Goal: Transaction & Acquisition: Purchase product/service

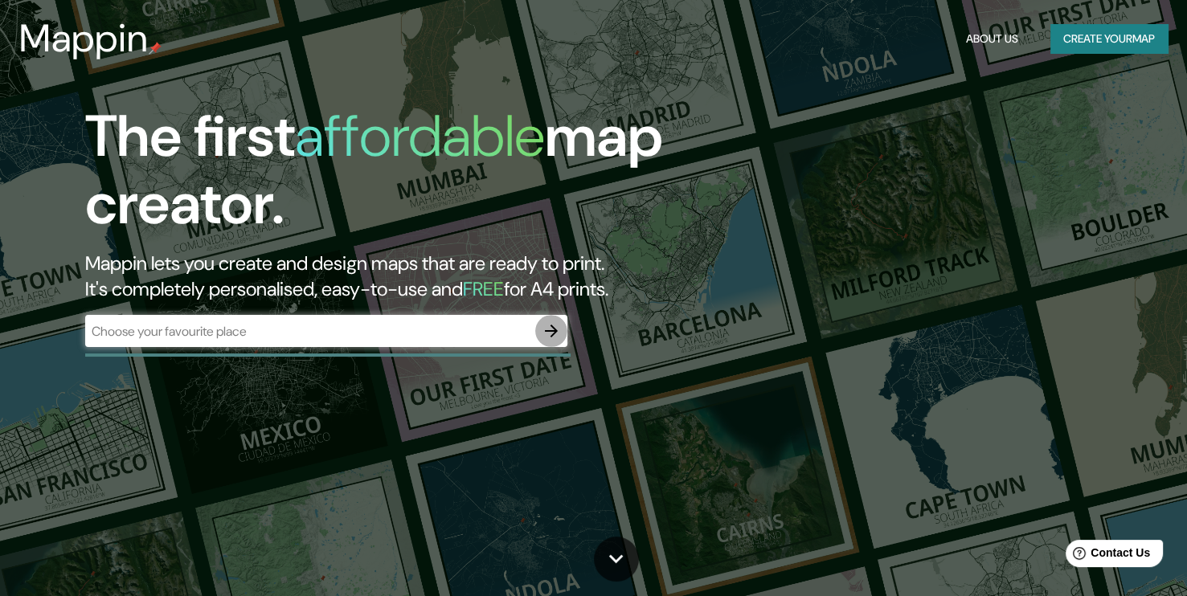
click at [545, 329] on icon "button" at bounding box center [550, 330] width 19 height 19
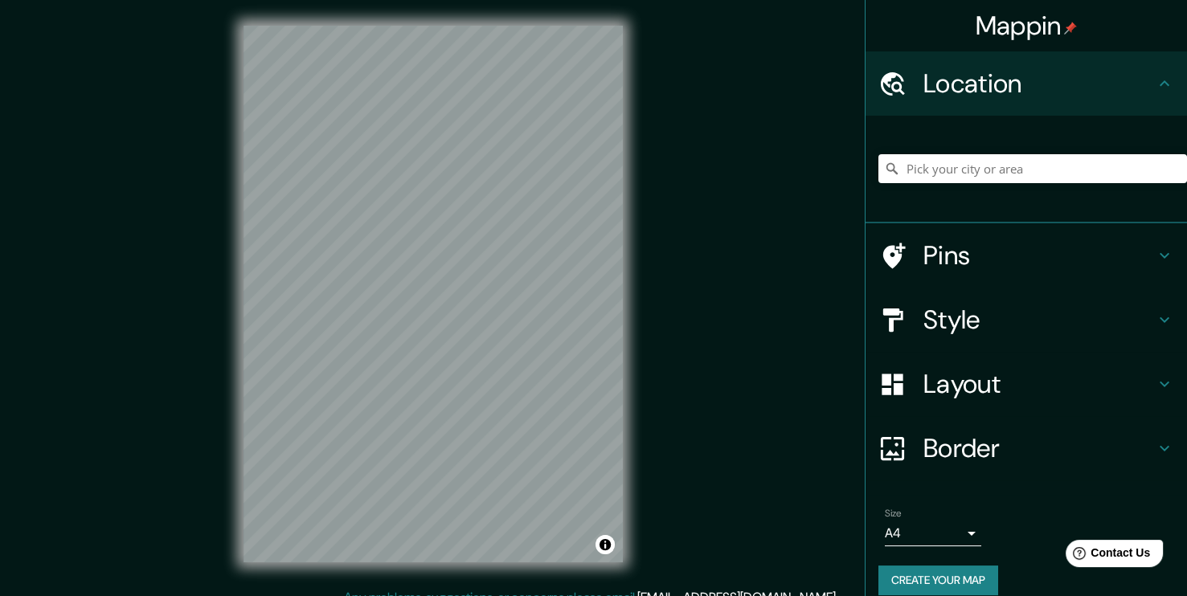
click at [1154, 386] on icon at bounding box center [1163, 383] width 19 height 19
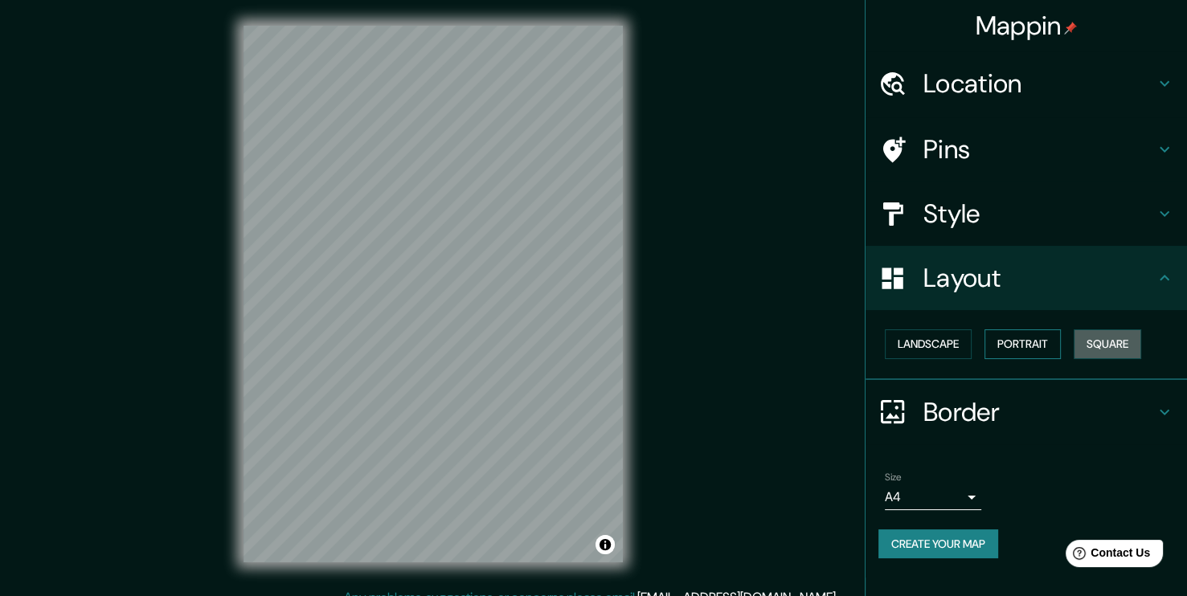
drag, startPoint x: 1118, startPoint y: 346, endPoint x: 1042, endPoint y: 346, distance: 76.3
click at [1117, 346] on button "Square" at bounding box center [1106, 344] width 67 height 30
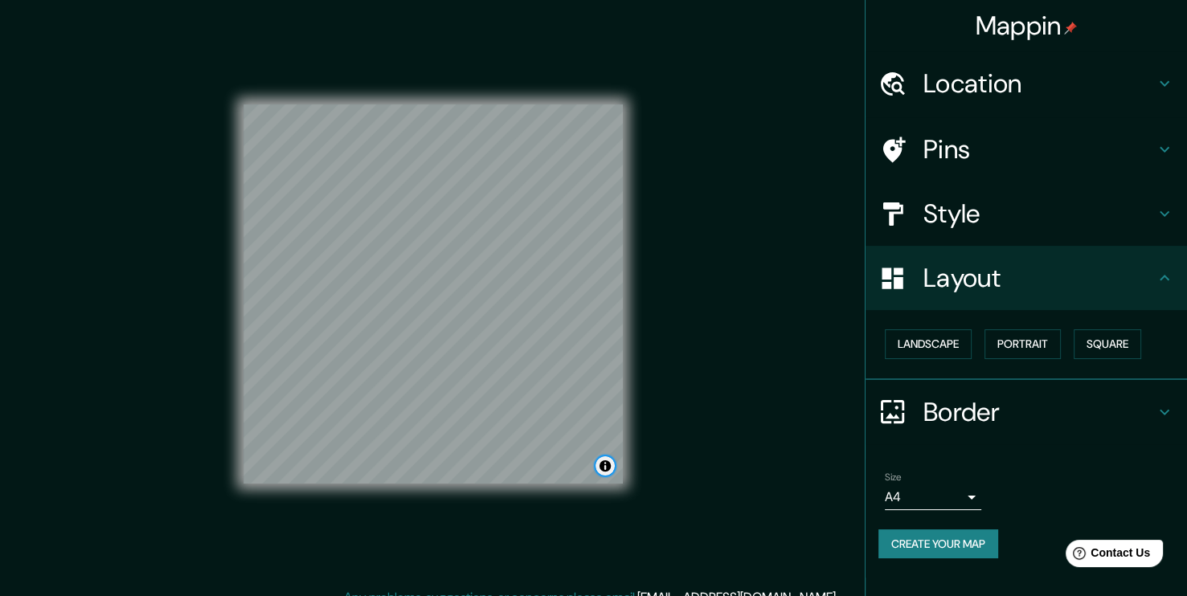
click at [606, 471] on button "Toggle attribution" at bounding box center [604, 465] width 19 height 19
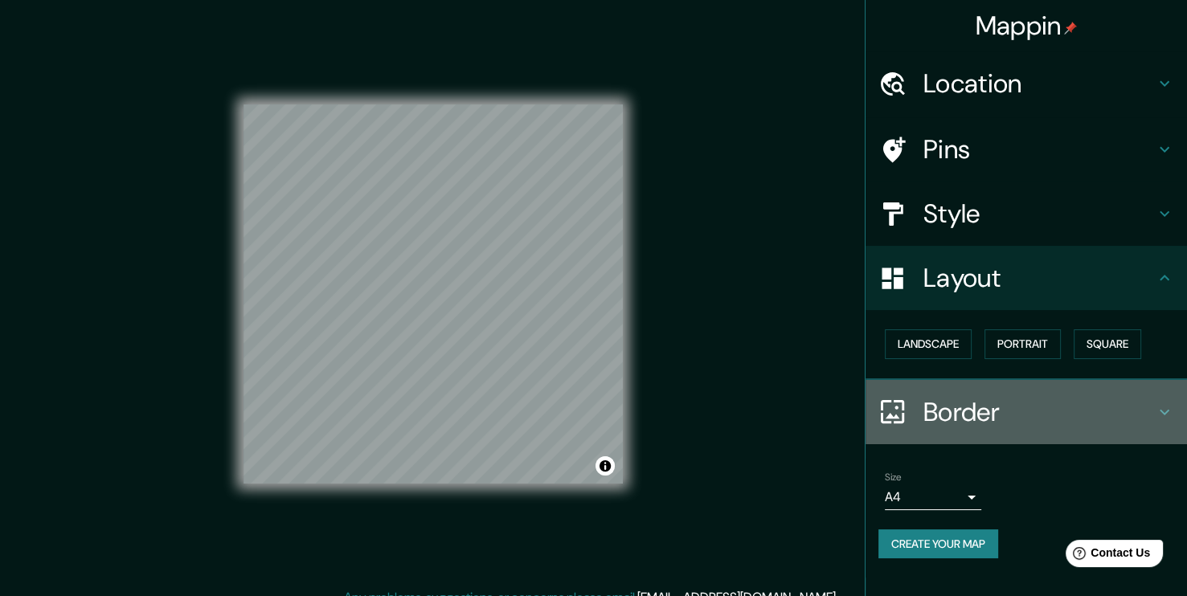
click at [1000, 416] on h4 "Border" at bounding box center [1038, 412] width 231 height 32
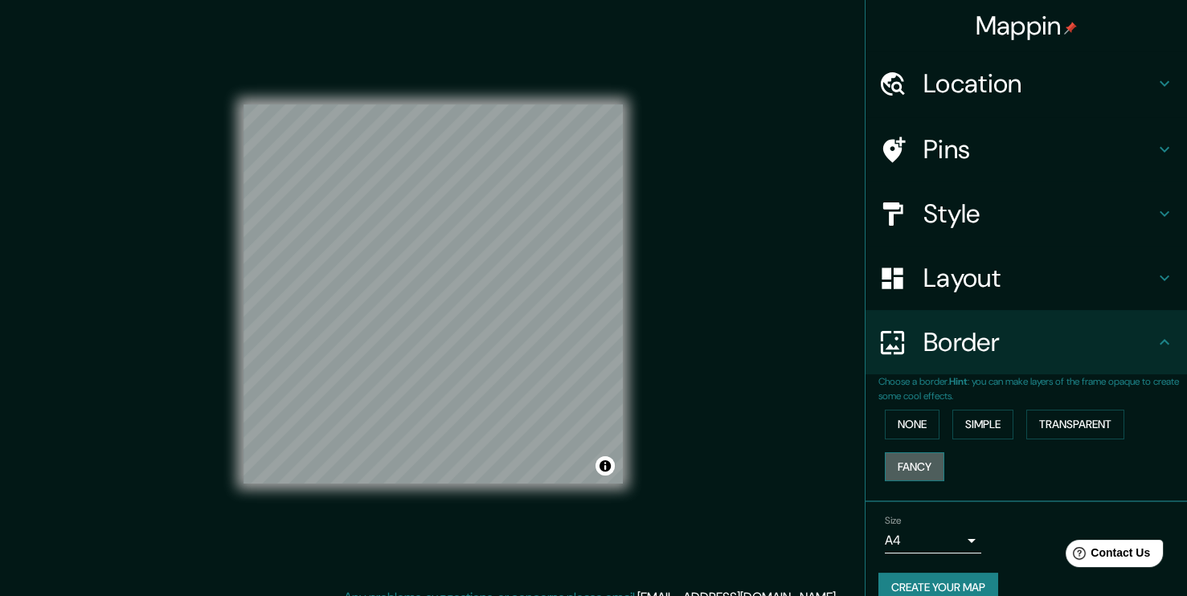
click at [905, 459] on button "Fancy" at bounding box center [914, 467] width 59 height 30
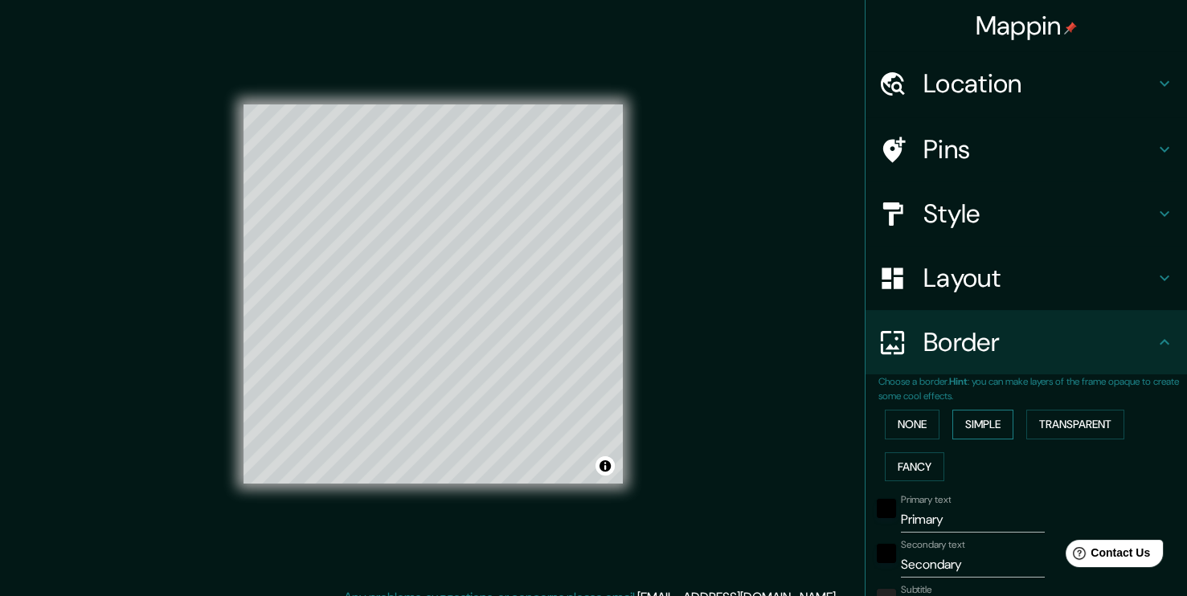
click at [988, 426] on button "Simple" at bounding box center [982, 425] width 61 height 30
click at [909, 423] on button "None" at bounding box center [912, 425] width 55 height 30
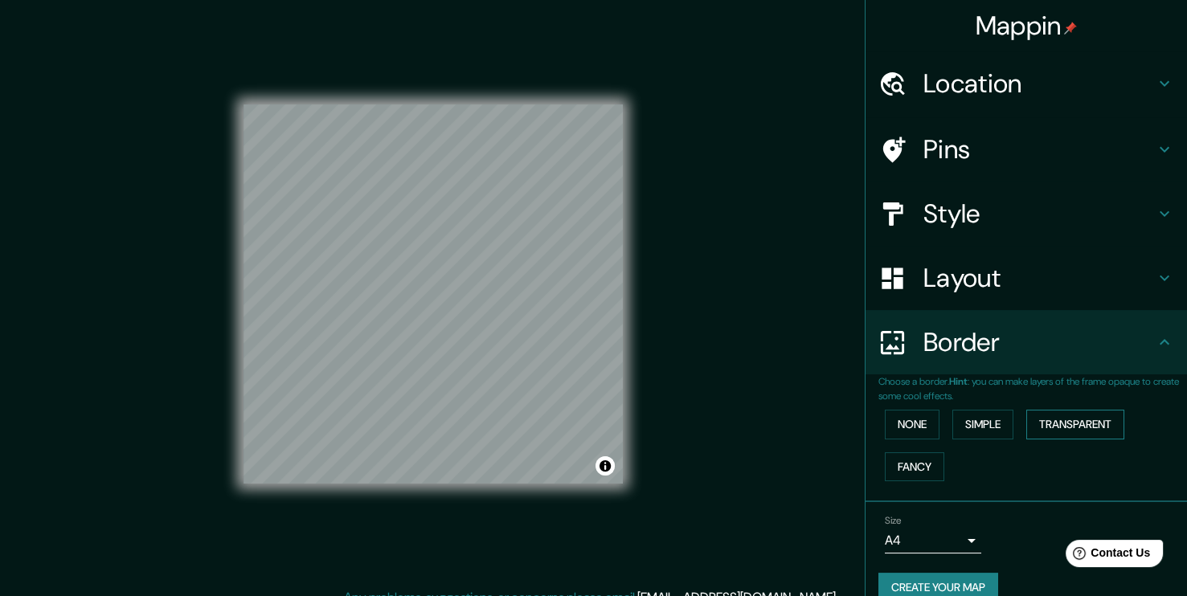
click at [1036, 424] on button "Transparent" at bounding box center [1075, 425] width 98 height 30
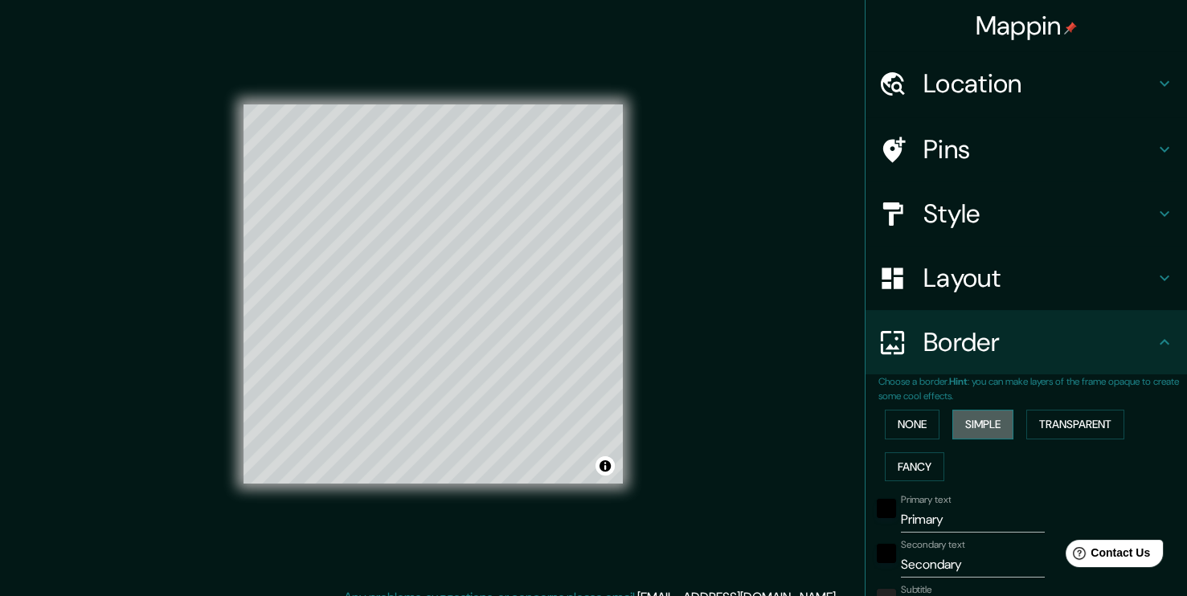
click at [978, 426] on button "Simple" at bounding box center [982, 425] width 61 height 30
click at [959, 206] on h4 "Style" at bounding box center [1038, 214] width 231 height 32
type input "189"
type input "38"
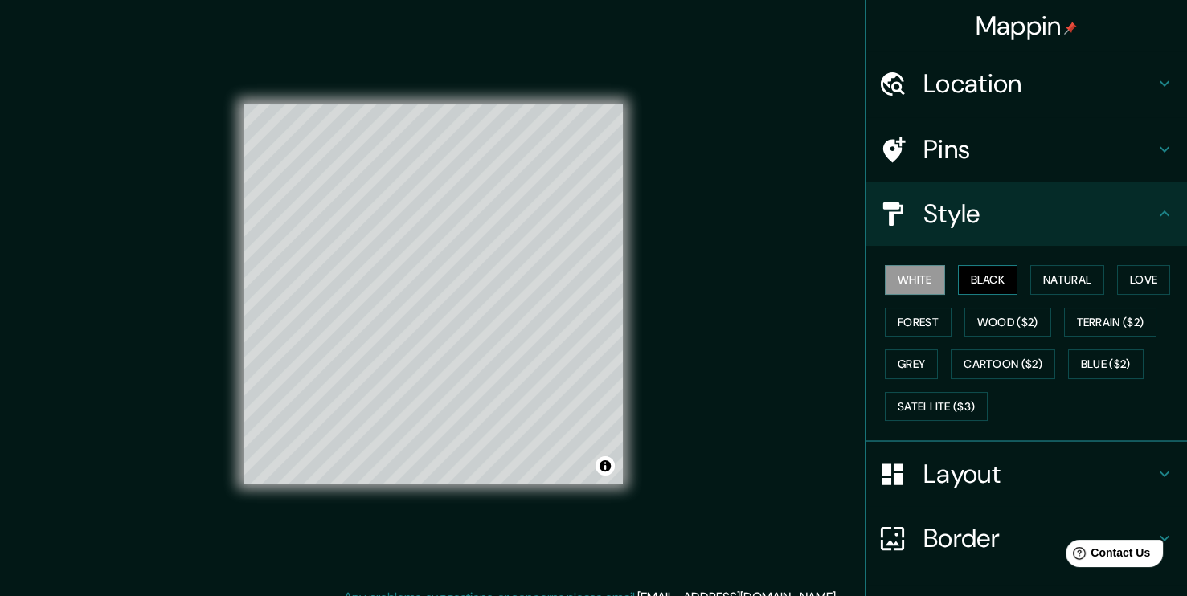
click at [974, 284] on button "Black" at bounding box center [988, 280] width 60 height 30
click at [911, 280] on button "White" at bounding box center [915, 280] width 60 height 30
click at [911, 326] on button "Forest" at bounding box center [918, 323] width 67 height 30
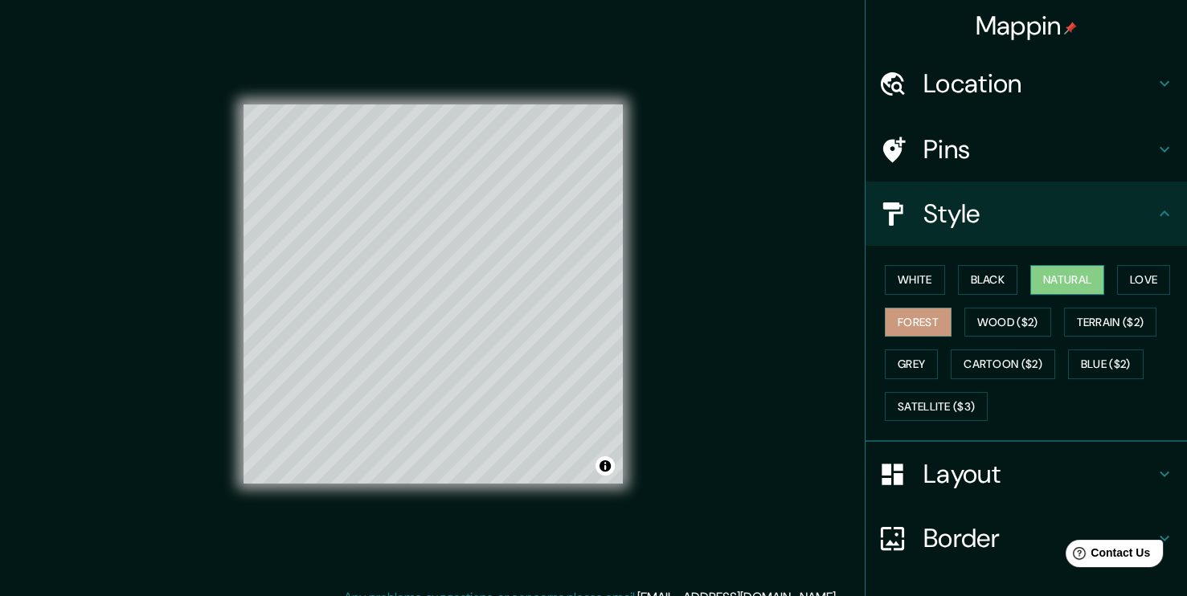
click at [1060, 279] on button "Natural" at bounding box center [1067, 280] width 74 height 30
click at [995, 279] on button "Black" at bounding box center [988, 280] width 60 height 30
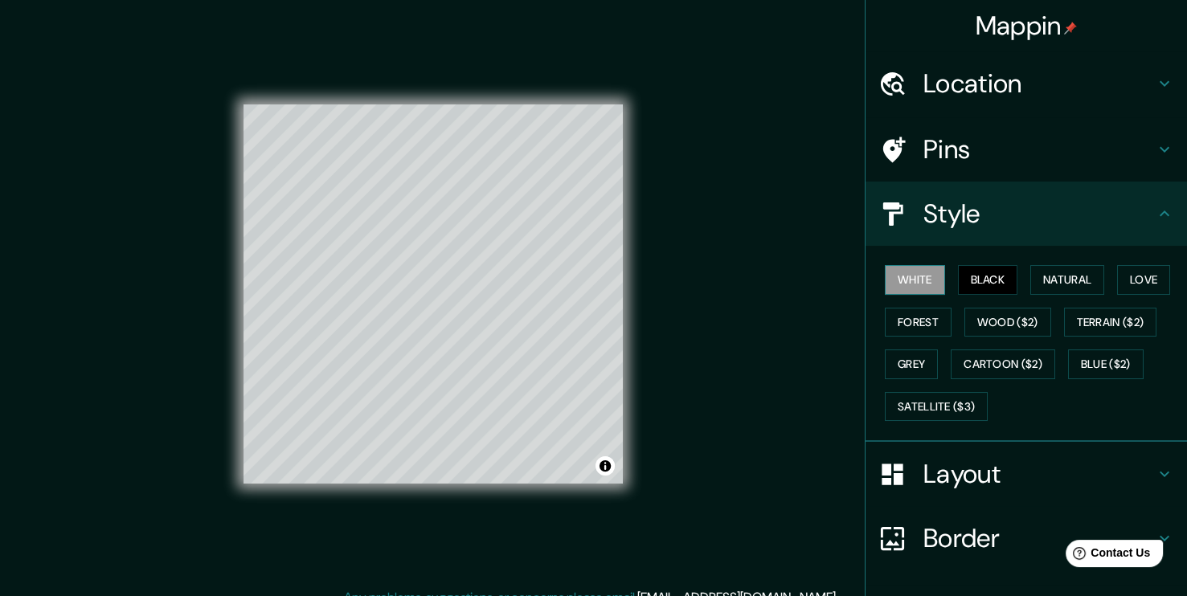
click at [902, 277] on button "White" at bounding box center [915, 280] width 60 height 30
click at [967, 285] on button "Black" at bounding box center [988, 280] width 60 height 30
click at [1050, 278] on button "Natural" at bounding box center [1067, 280] width 74 height 30
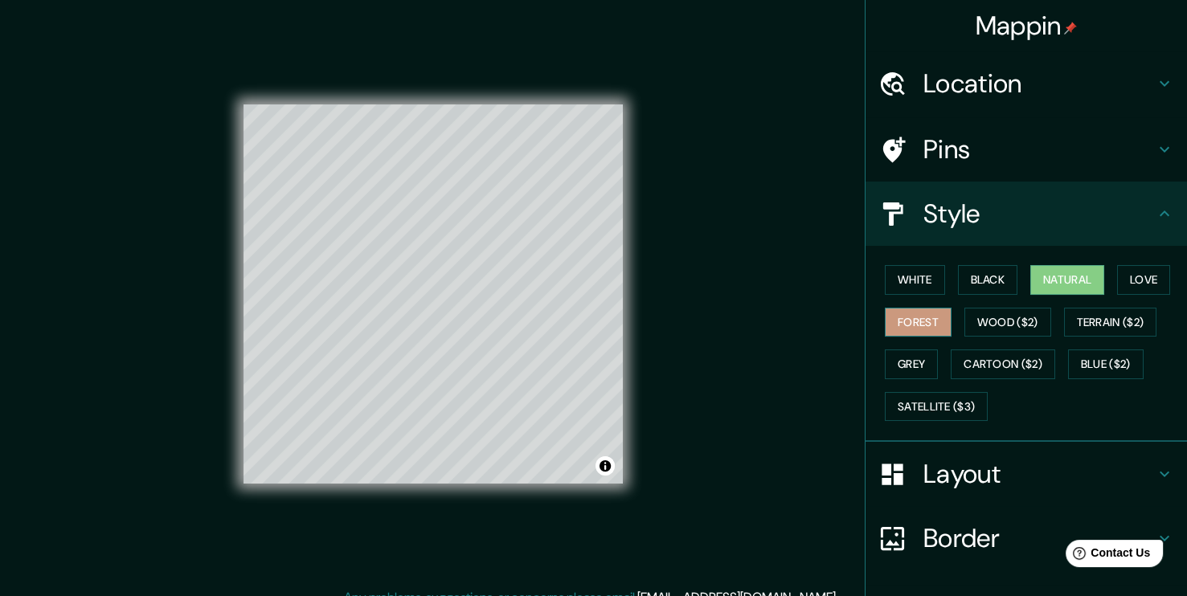
click at [915, 329] on button "Forest" at bounding box center [918, 323] width 67 height 30
click at [1138, 273] on button "Love" at bounding box center [1143, 280] width 53 height 30
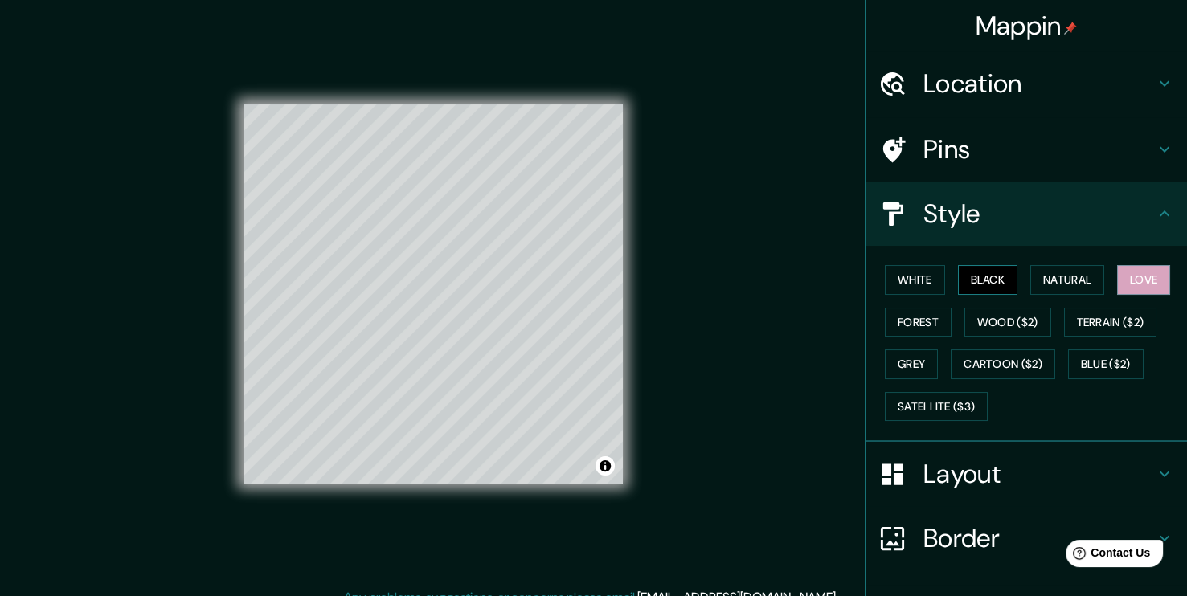
click at [997, 276] on button "Black" at bounding box center [988, 280] width 60 height 30
click at [1034, 96] on h4 "Location" at bounding box center [1038, 83] width 231 height 32
type input "189"
type input "38"
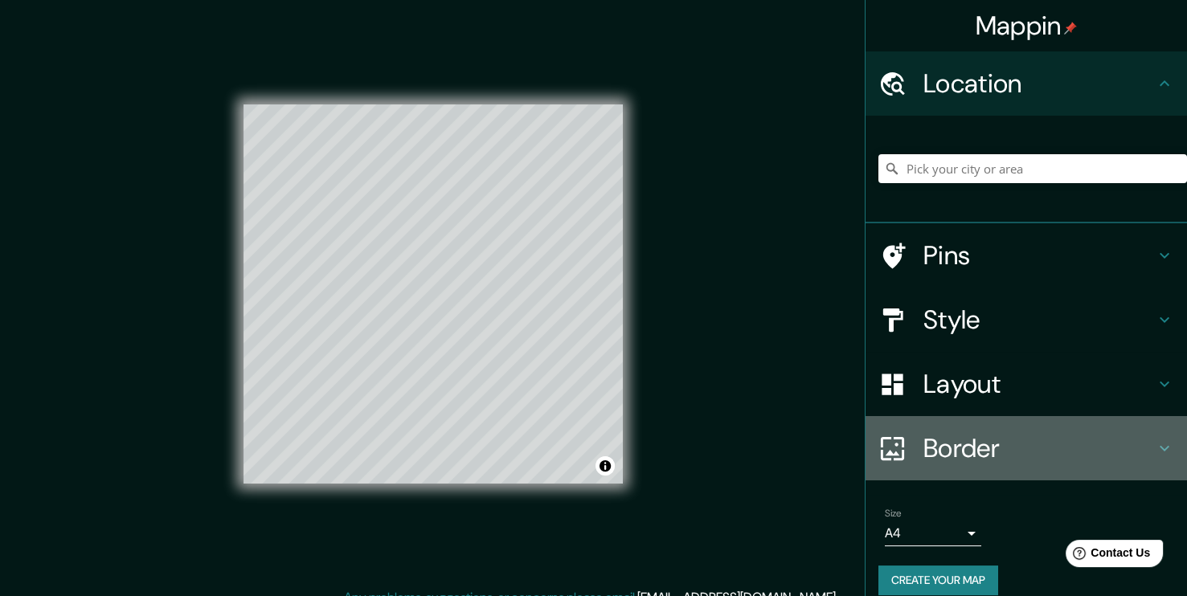
click at [962, 441] on h4 "Border" at bounding box center [1038, 448] width 231 height 32
type input "189"
type input "38"
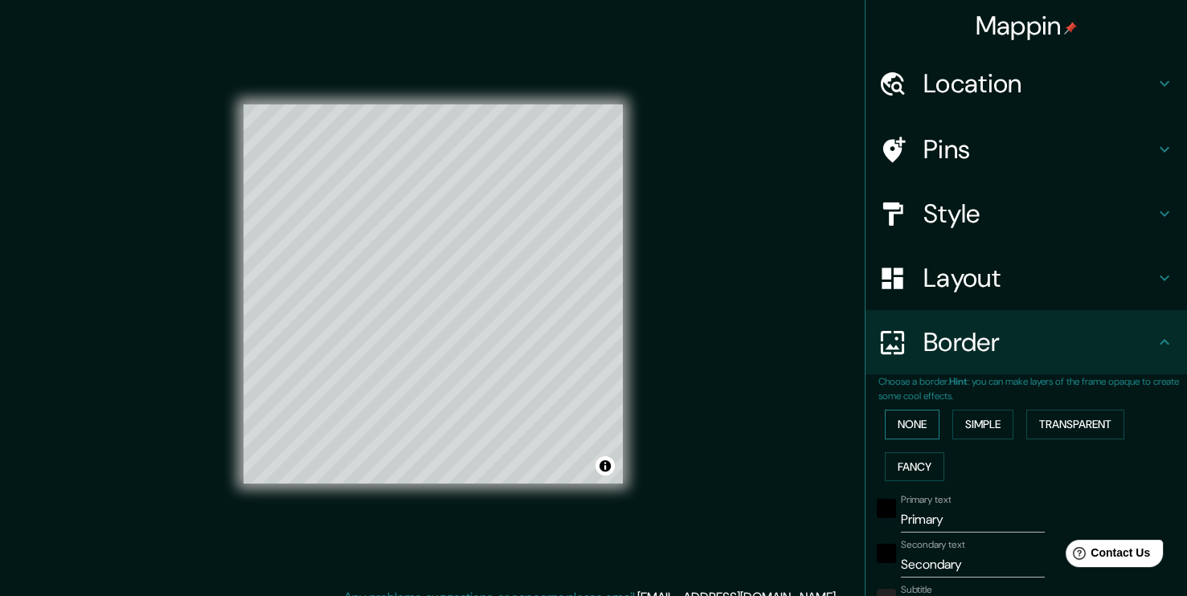
click at [908, 427] on button "None" at bounding box center [912, 425] width 55 height 30
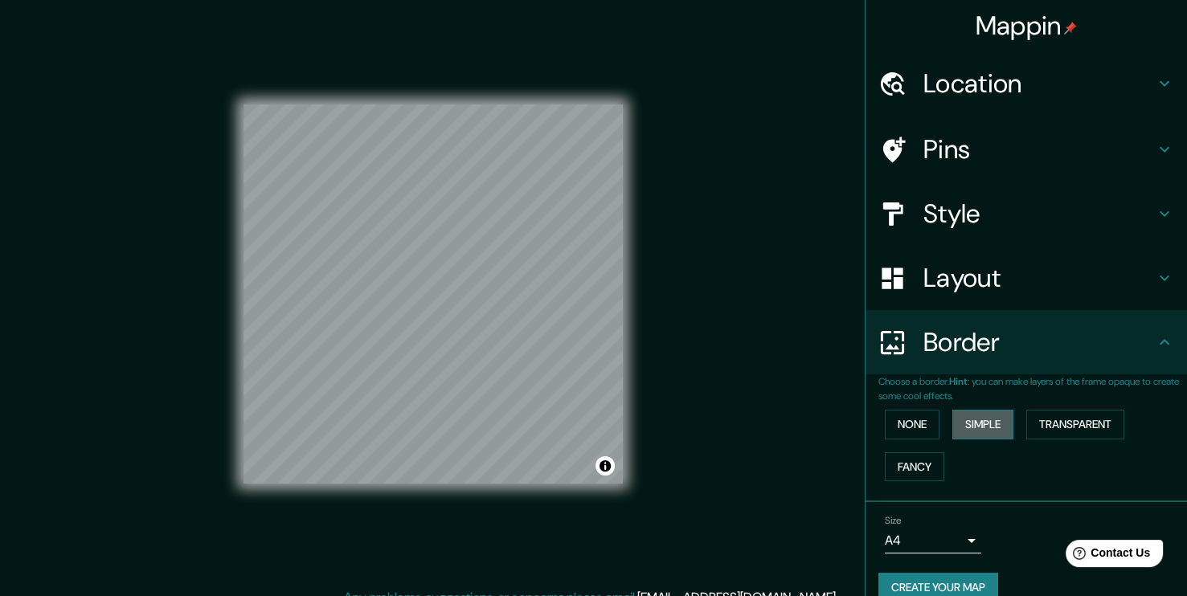
click at [963, 423] on button "Simple" at bounding box center [982, 425] width 61 height 30
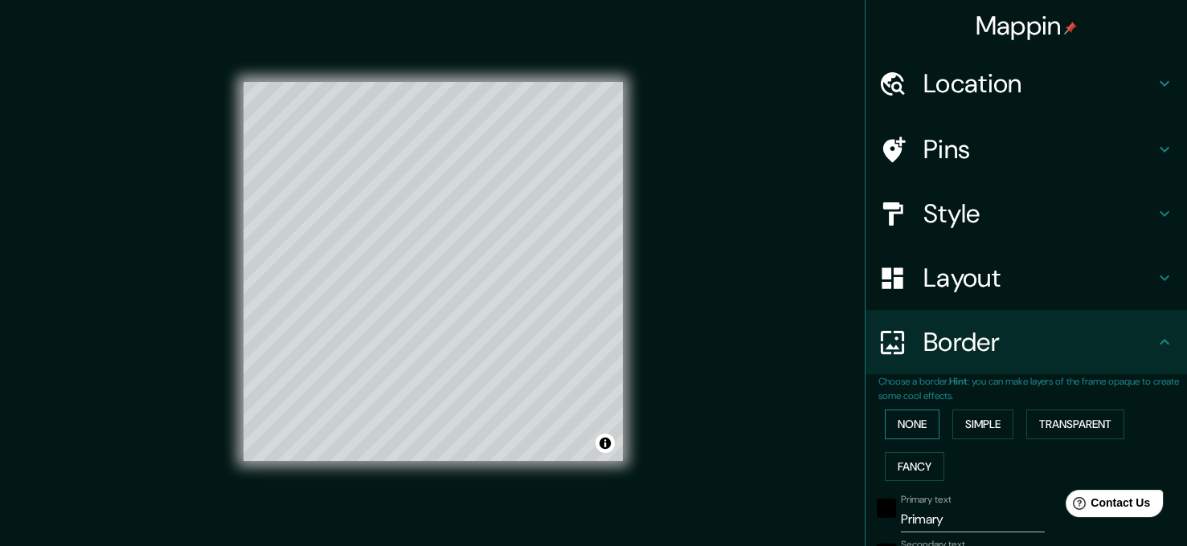
click at [908, 422] on button "None" at bounding box center [912, 425] width 55 height 30
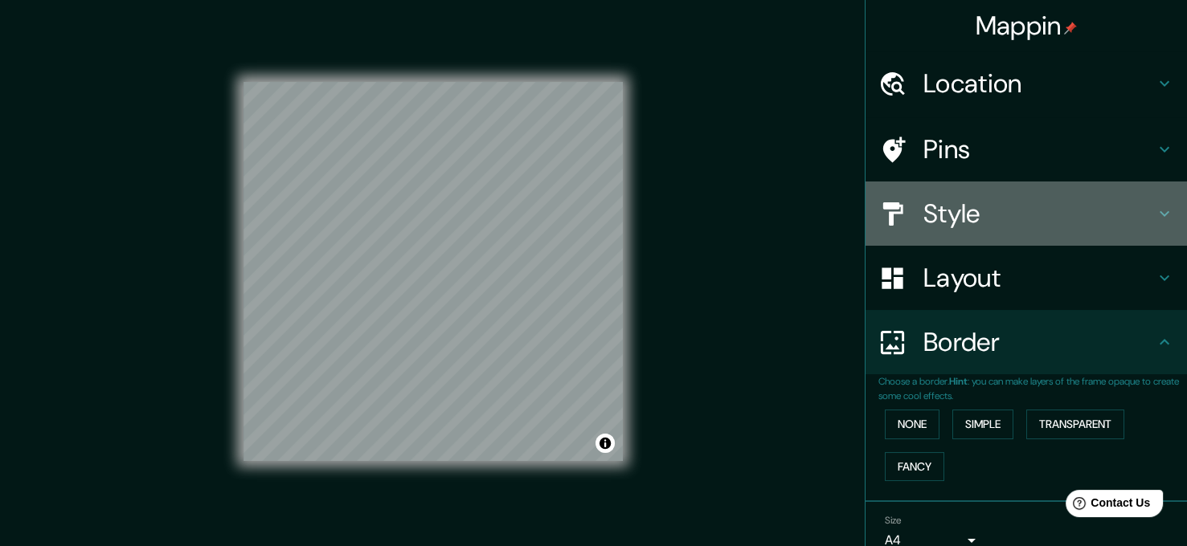
click at [929, 207] on h4 "Style" at bounding box center [1038, 214] width 231 height 32
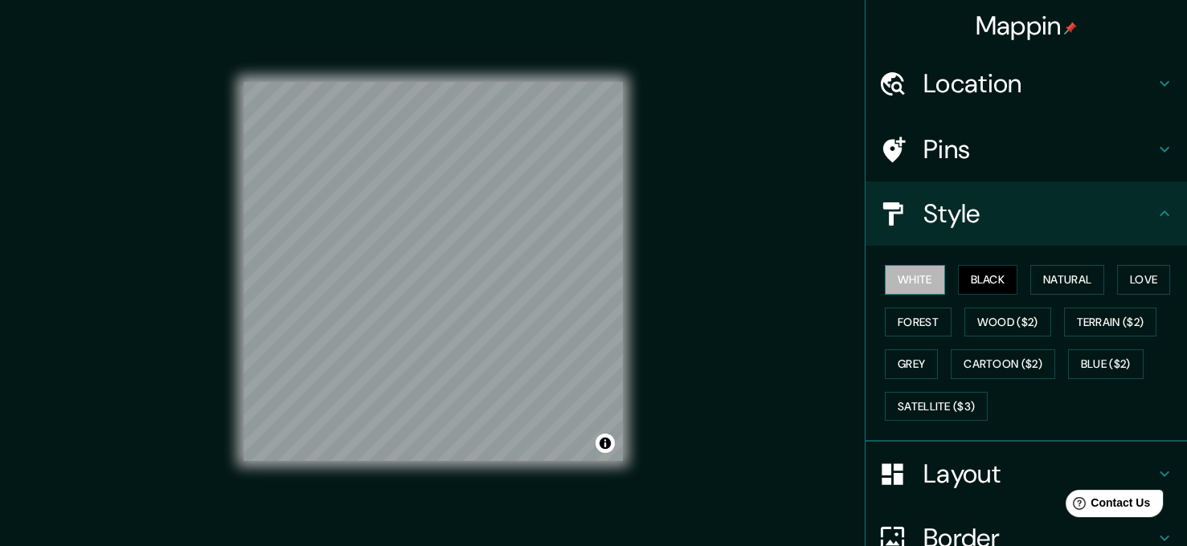
click at [896, 286] on button "White" at bounding box center [915, 280] width 60 height 30
click at [913, 319] on button "Forest" at bounding box center [918, 323] width 67 height 30
click at [983, 268] on button "Black" at bounding box center [988, 280] width 60 height 30
click at [917, 310] on button "Forest" at bounding box center [918, 323] width 67 height 30
click at [921, 284] on button "White" at bounding box center [915, 280] width 60 height 30
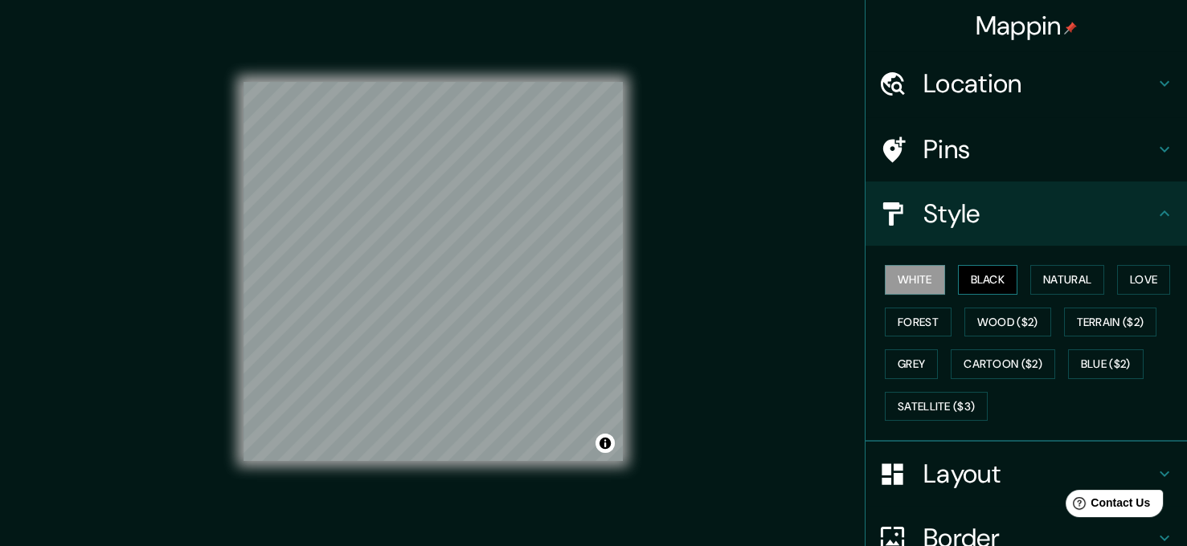
click at [963, 269] on button "Black" at bounding box center [988, 280] width 60 height 30
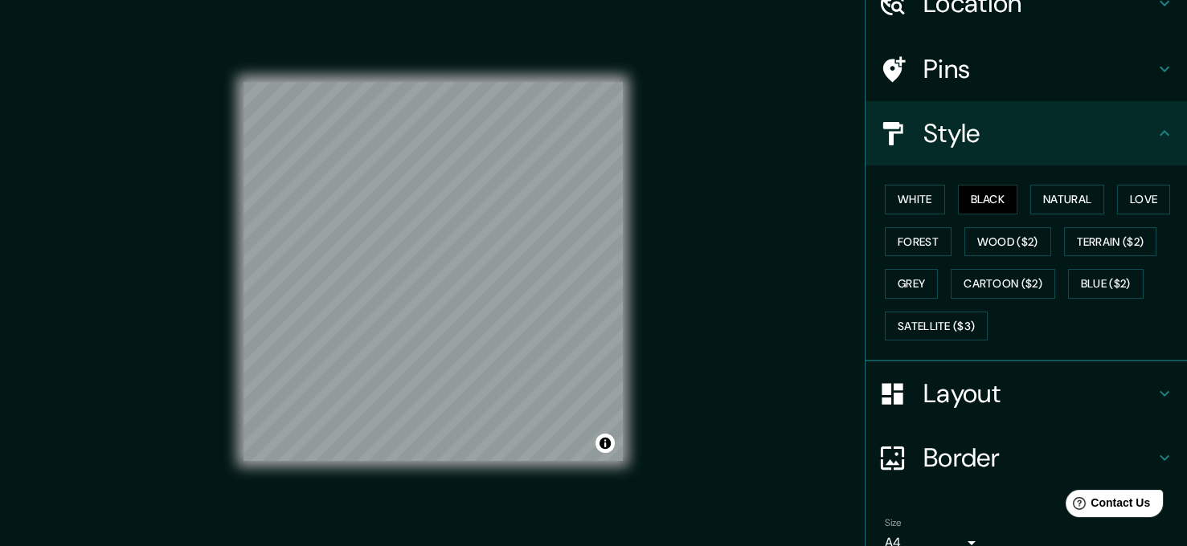
scroll to position [75, 0]
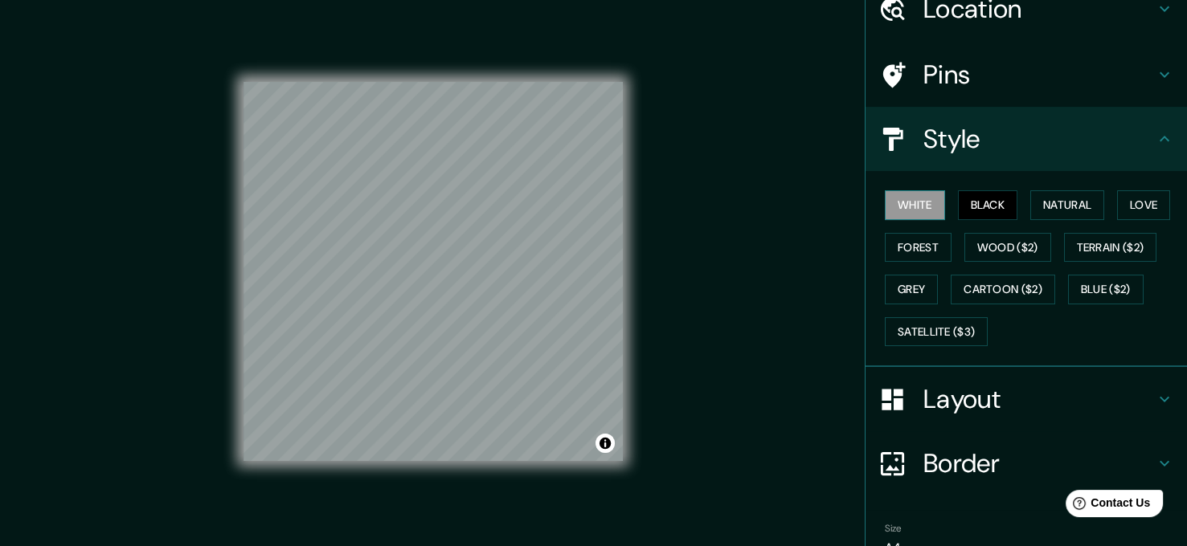
click at [905, 211] on button "White" at bounding box center [915, 205] width 60 height 30
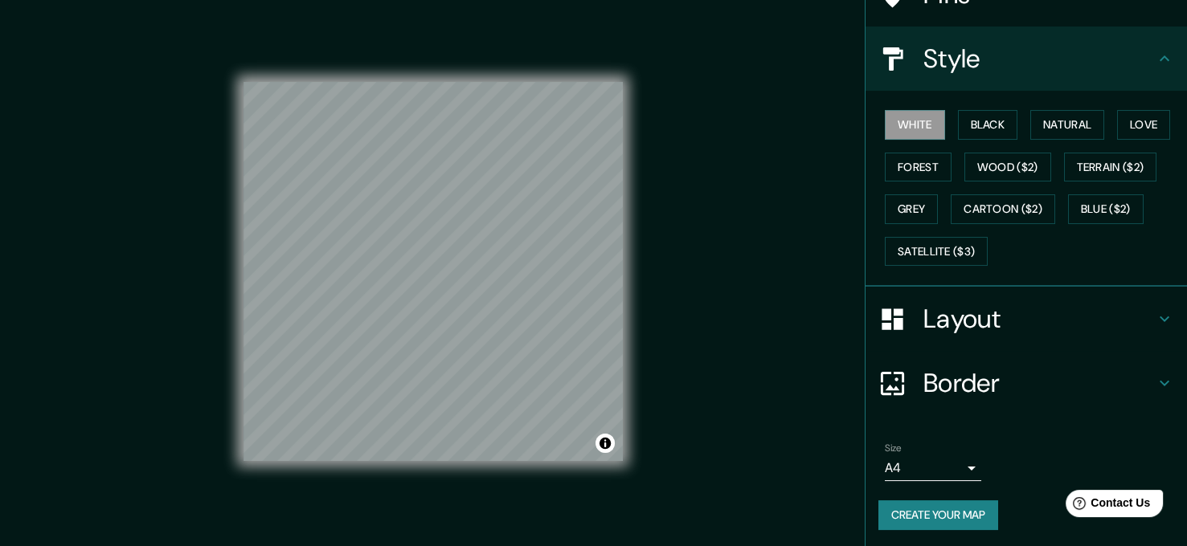
click at [963, 382] on h4 "Border" at bounding box center [1038, 383] width 231 height 32
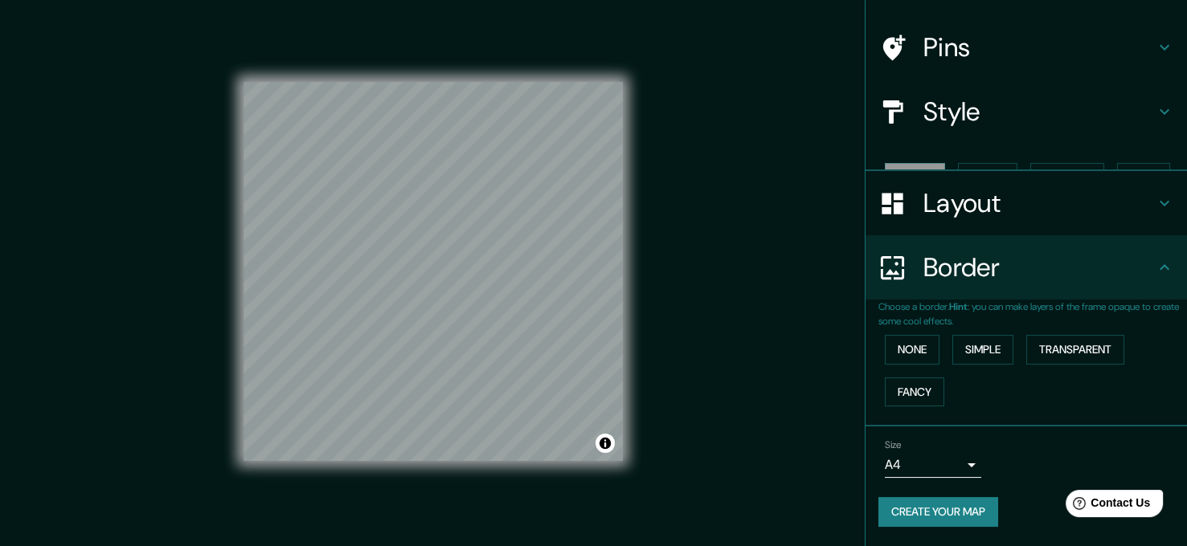
scroll to position [74, 0]
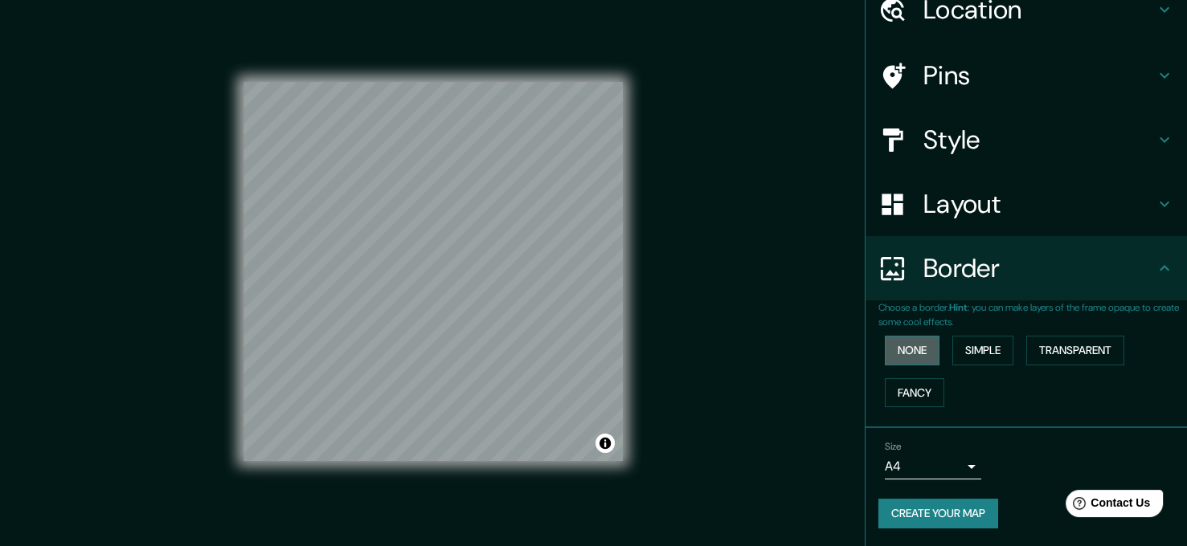
click at [921, 342] on button "None" at bounding box center [912, 351] width 55 height 30
click at [977, 353] on button "Simple" at bounding box center [982, 351] width 61 height 30
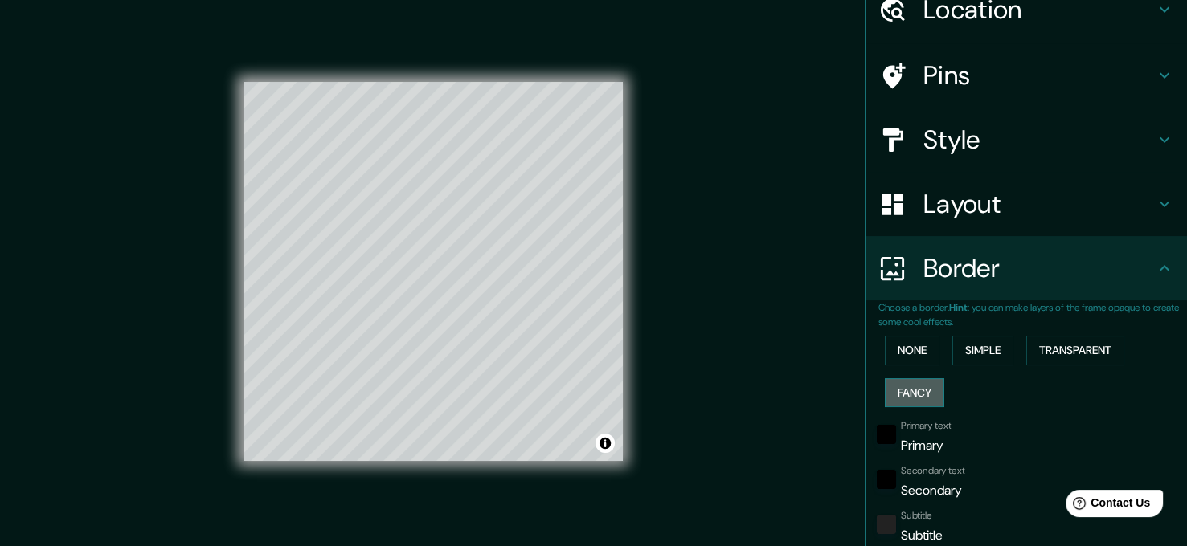
click at [921, 387] on button "Fancy" at bounding box center [914, 393] width 59 height 30
click at [1061, 353] on button "Transparent" at bounding box center [1075, 351] width 98 height 30
click at [958, 353] on button "Simple" at bounding box center [982, 351] width 61 height 30
click at [919, 351] on button "None" at bounding box center [912, 351] width 55 height 30
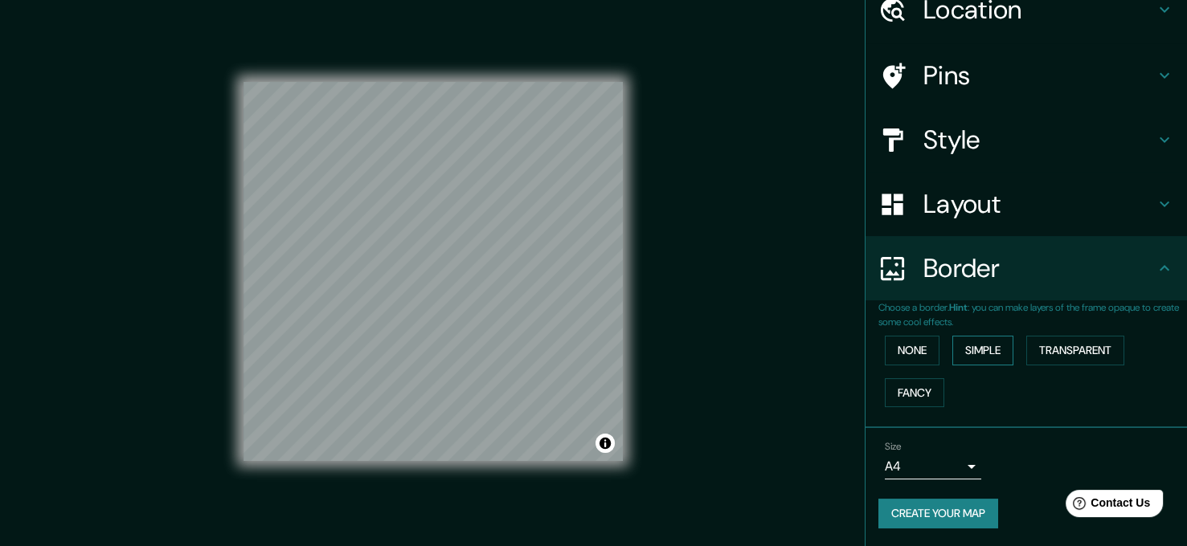
click at [999, 348] on button "Simple" at bounding box center [982, 351] width 61 height 30
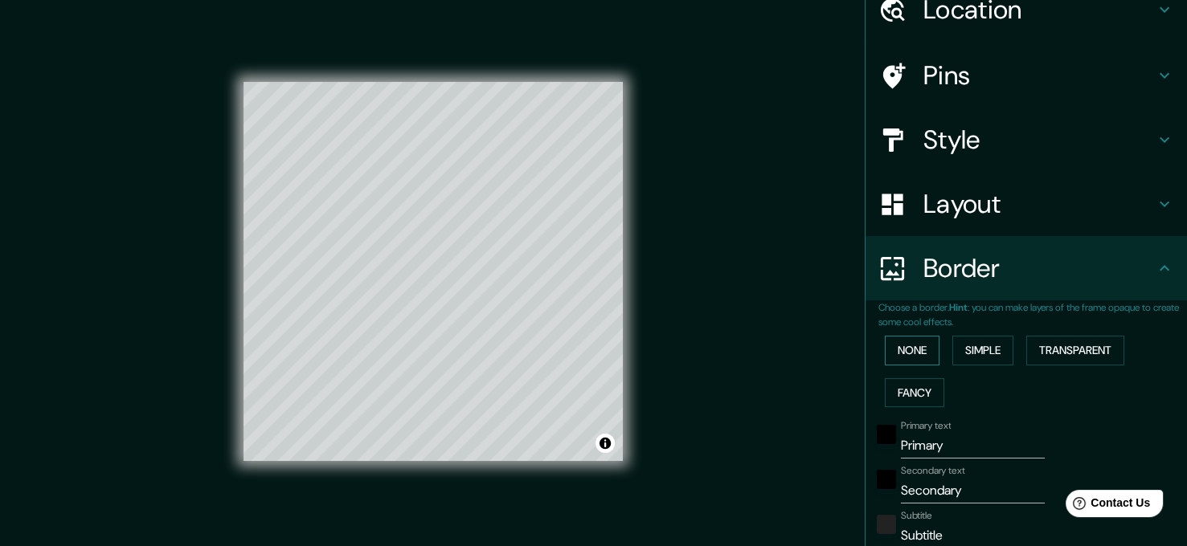
click at [912, 360] on button "None" at bounding box center [912, 351] width 55 height 30
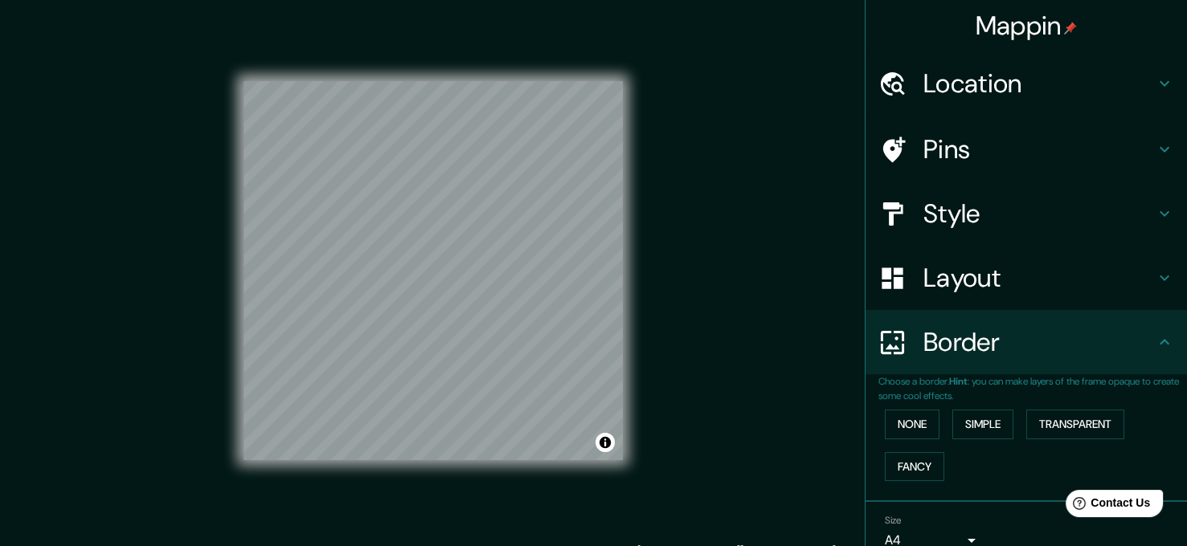
scroll to position [0, 0]
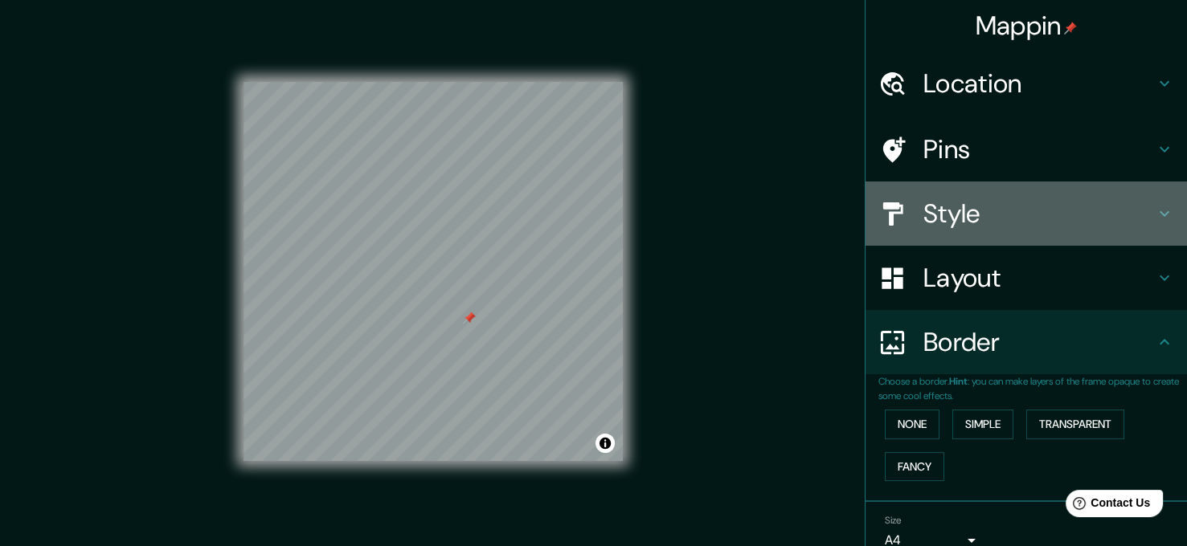
click at [1042, 227] on h4 "Style" at bounding box center [1038, 214] width 231 height 32
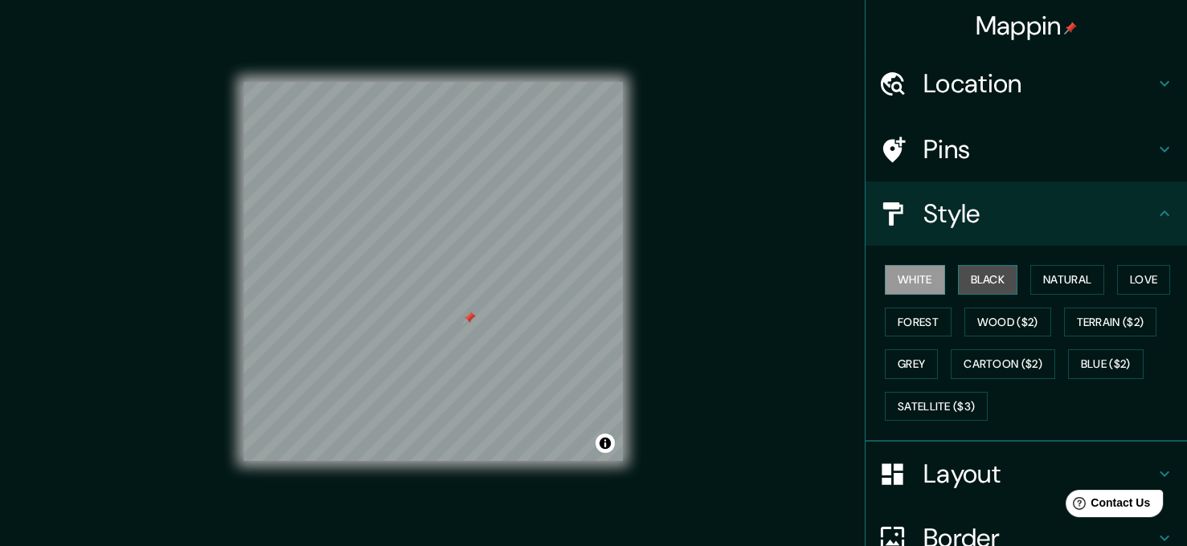
click at [979, 286] on button "Black" at bounding box center [988, 280] width 60 height 30
click at [468, 326] on div at bounding box center [469, 324] width 13 height 13
click at [910, 289] on button "White" at bounding box center [915, 280] width 60 height 30
click at [902, 370] on button "Grey" at bounding box center [911, 364] width 53 height 30
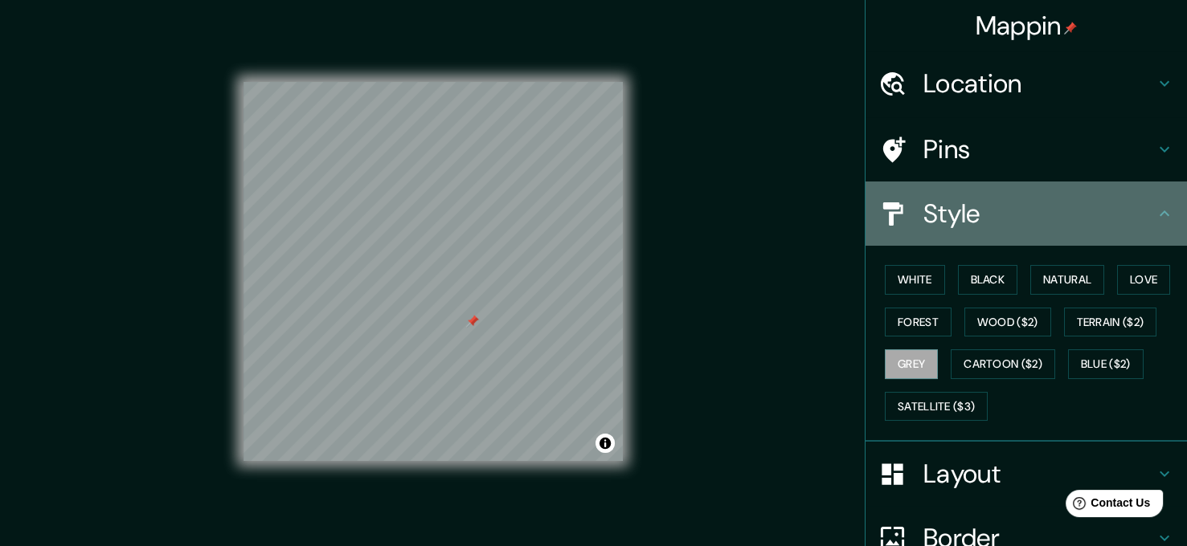
click at [958, 212] on h4 "Style" at bounding box center [1038, 214] width 231 height 32
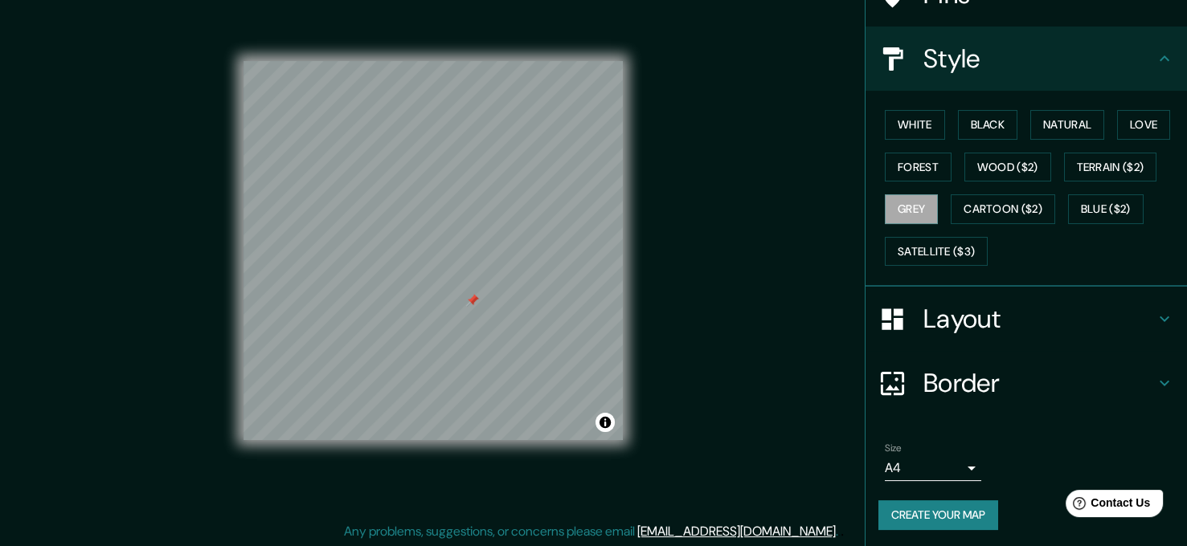
scroll to position [22, 0]
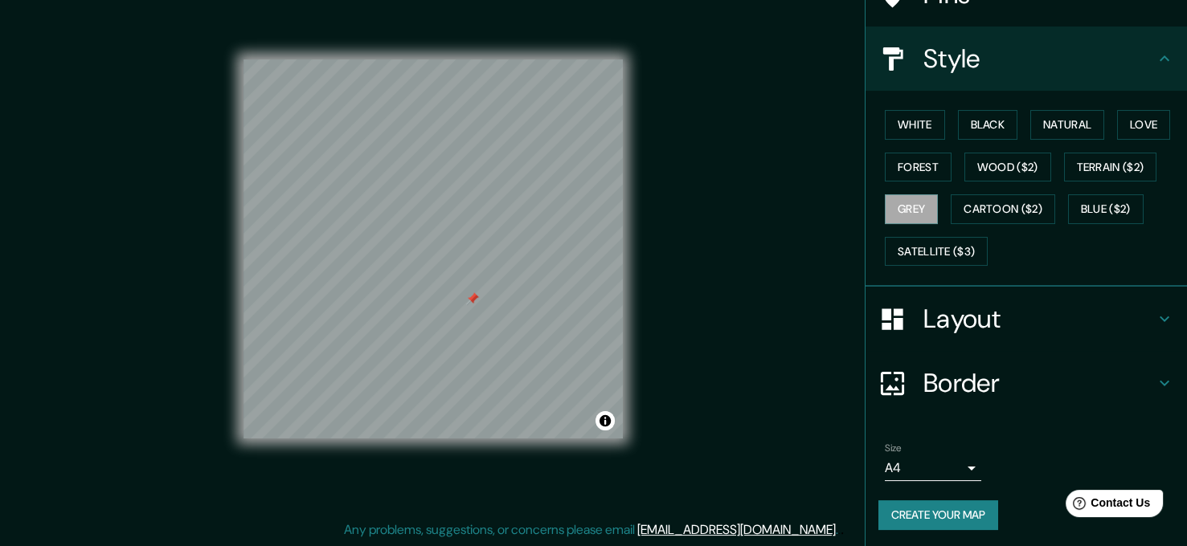
click at [976, 384] on h4 "Border" at bounding box center [1038, 383] width 231 height 32
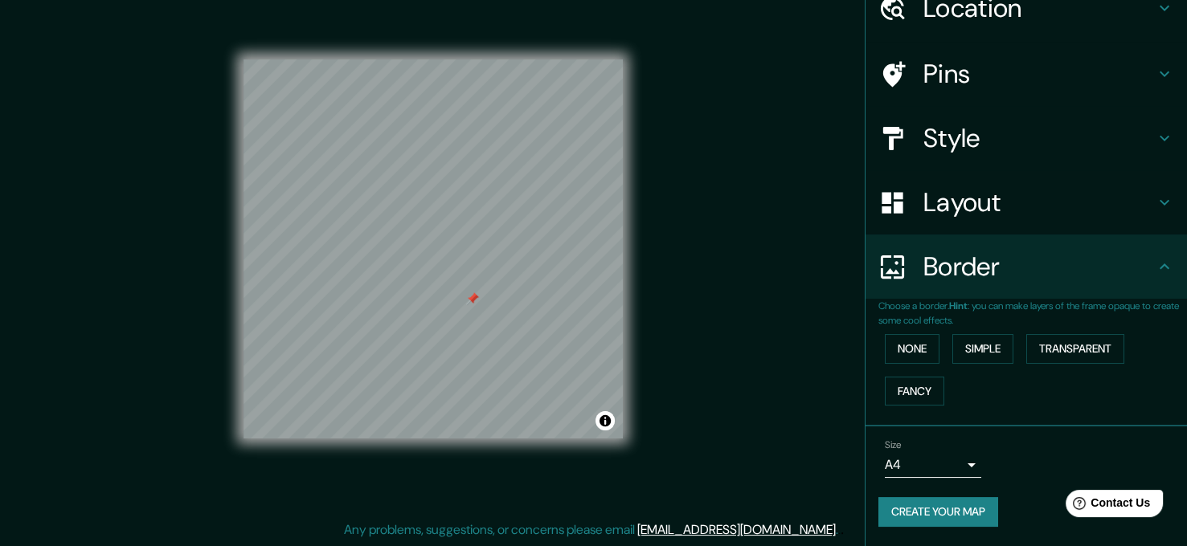
scroll to position [74, 0]
click at [986, 344] on button "Simple" at bounding box center [982, 351] width 61 height 30
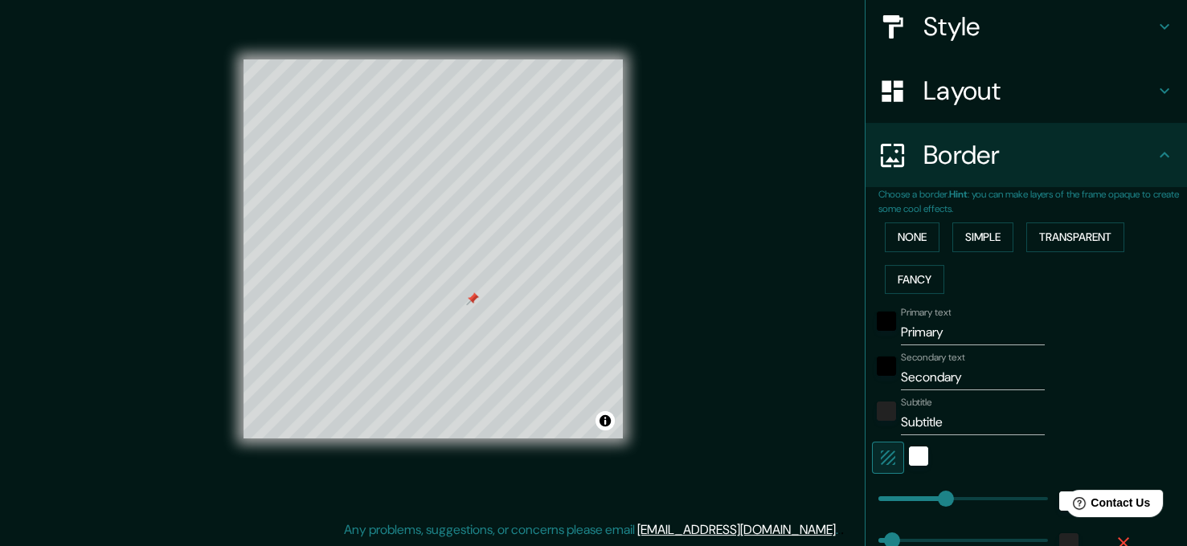
scroll to position [235, 0]
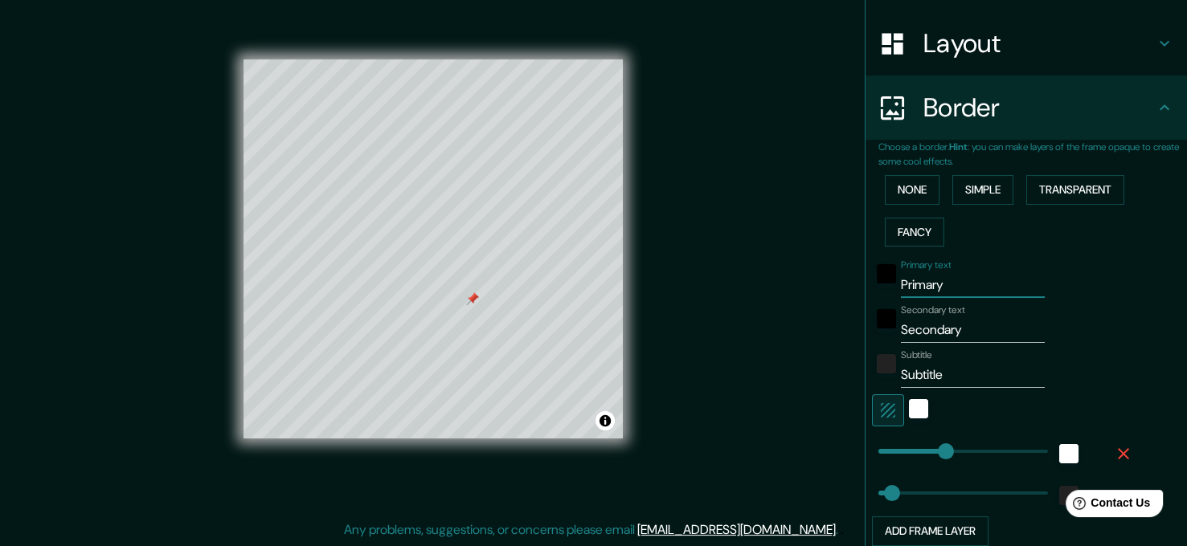
drag, startPoint x: 944, startPoint y: 291, endPoint x: 840, endPoint y: 299, distance: 104.7
click at [840, 299] on div "Mappin Location Pins Style Layout Border Choose a border. Hint : you can make l…" at bounding box center [593, 262] width 1187 height 569
type input "L"
type input "189"
type input "38"
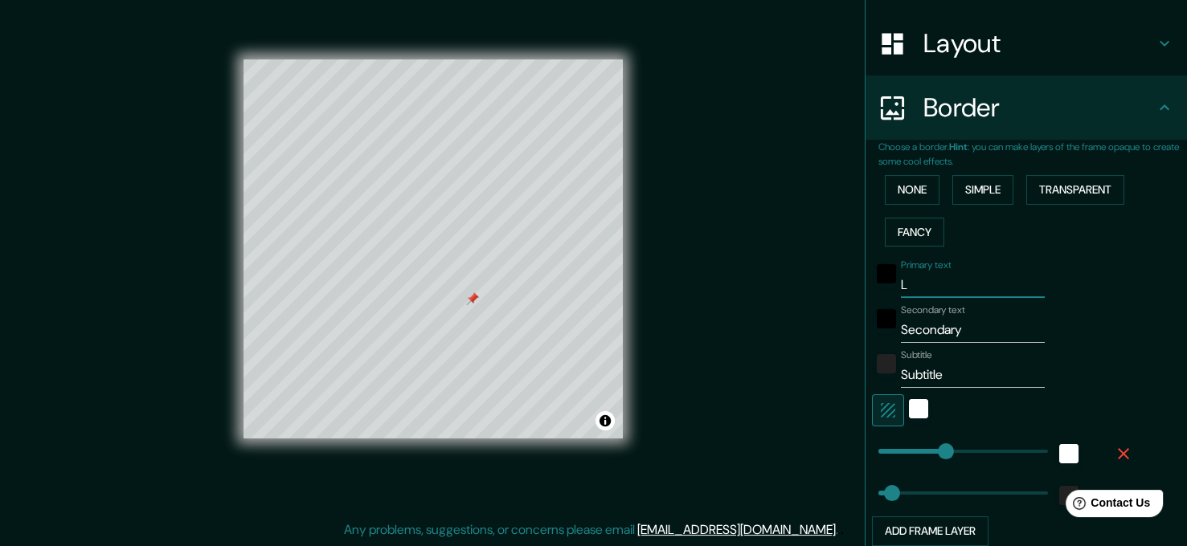
type input "LO"
type input "189"
type input "38"
type input "LOA"
type input "189"
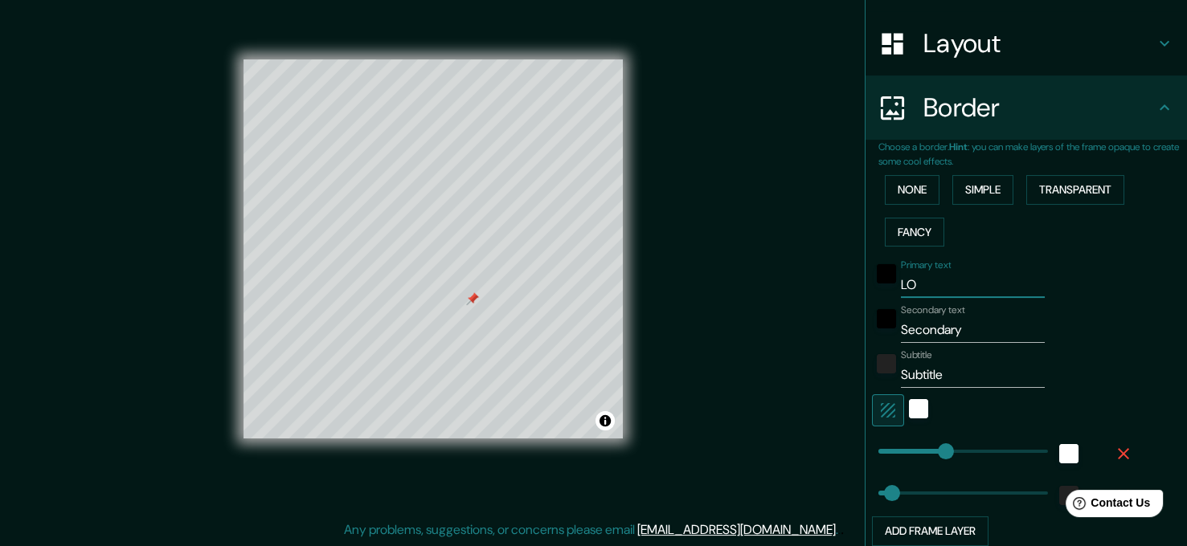
type input "38"
type input "LO"
type input "189"
type input "38"
type input "L"
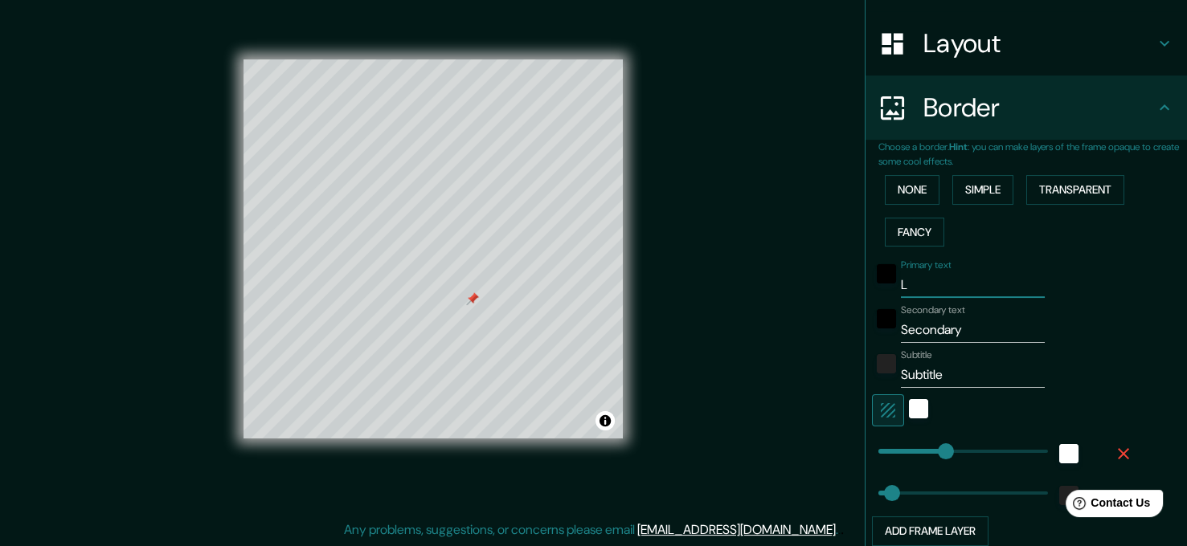
type input "189"
type input "38"
type input "189"
type input "38"
drag, startPoint x: 957, startPoint y: 323, endPoint x: 871, endPoint y: 325, distance: 86.0
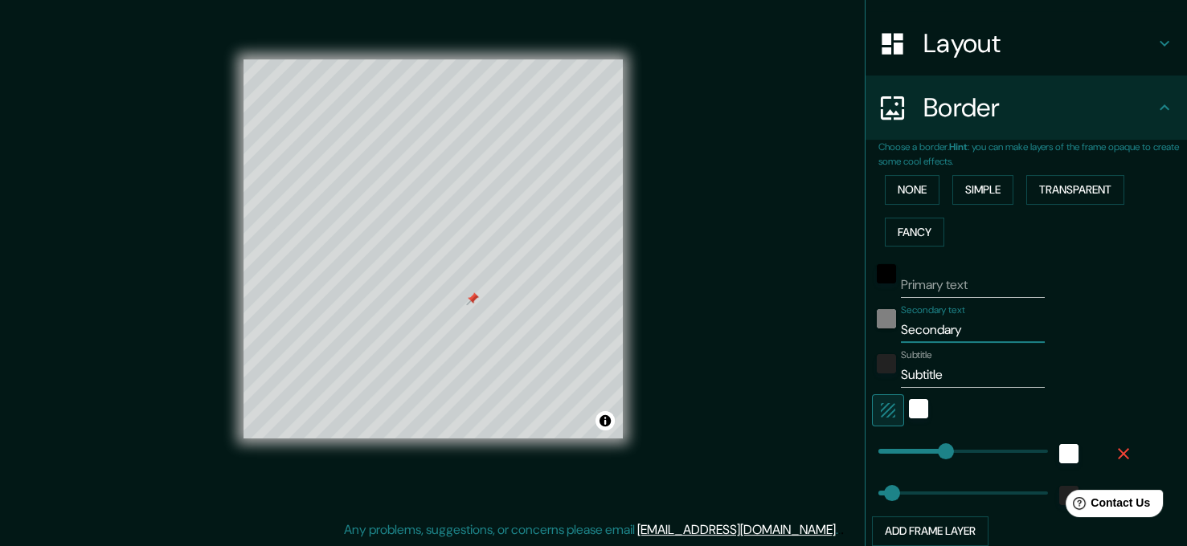
click at [872, 325] on div "Secondary text Secondary" at bounding box center [1004, 323] width 264 height 39
type input "L"
type input "189"
type input "38"
type input "LO"
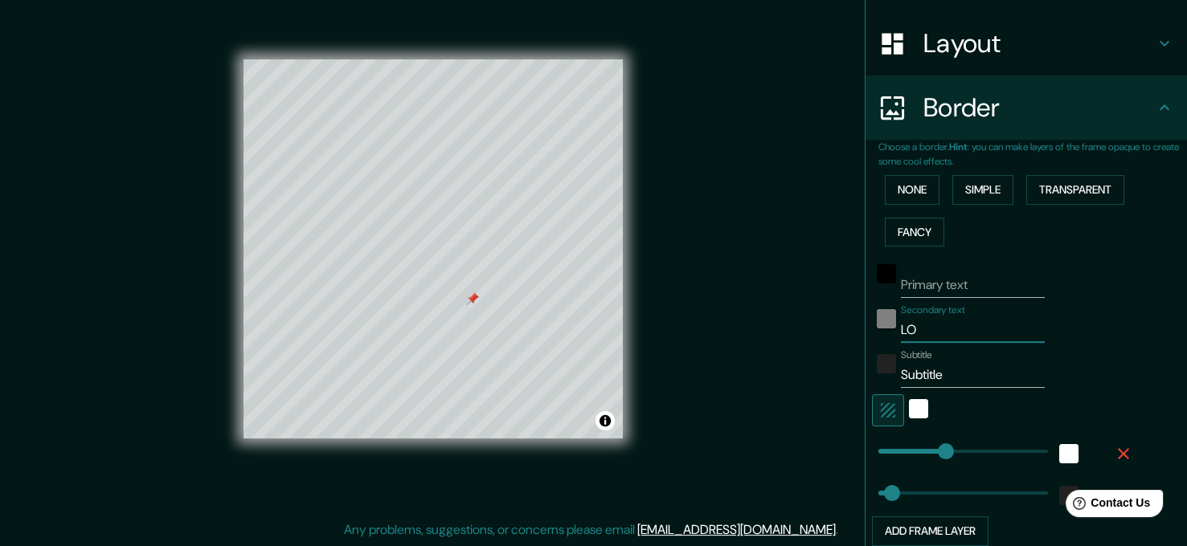
type input "189"
type input "38"
type input "LOA"
type input "189"
type input "38"
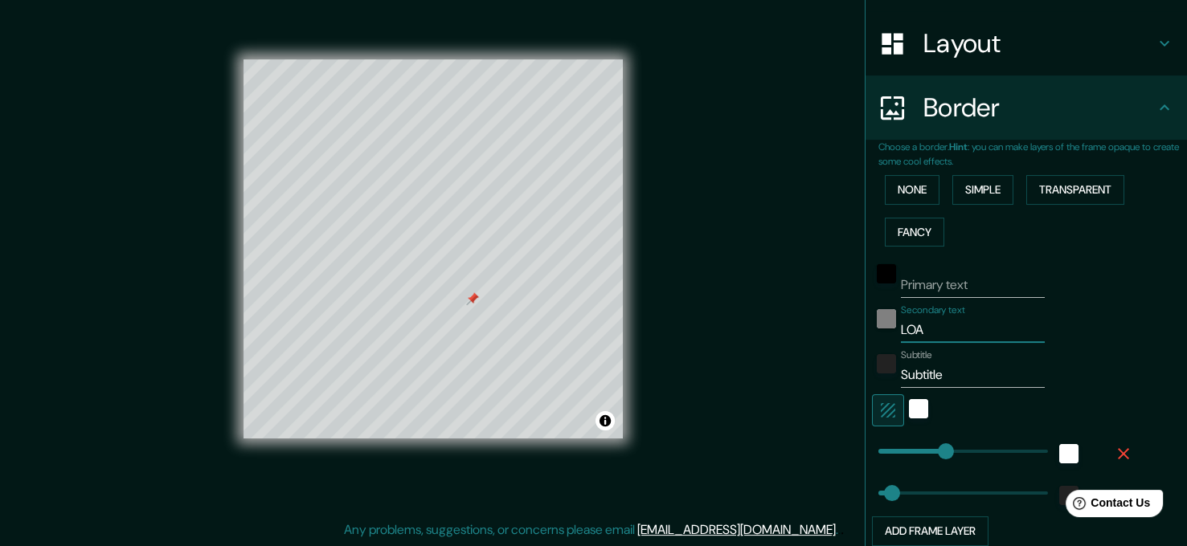
type input "LOAC"
type input "189"
type input "38"
type input "LOACA"
type input "189"
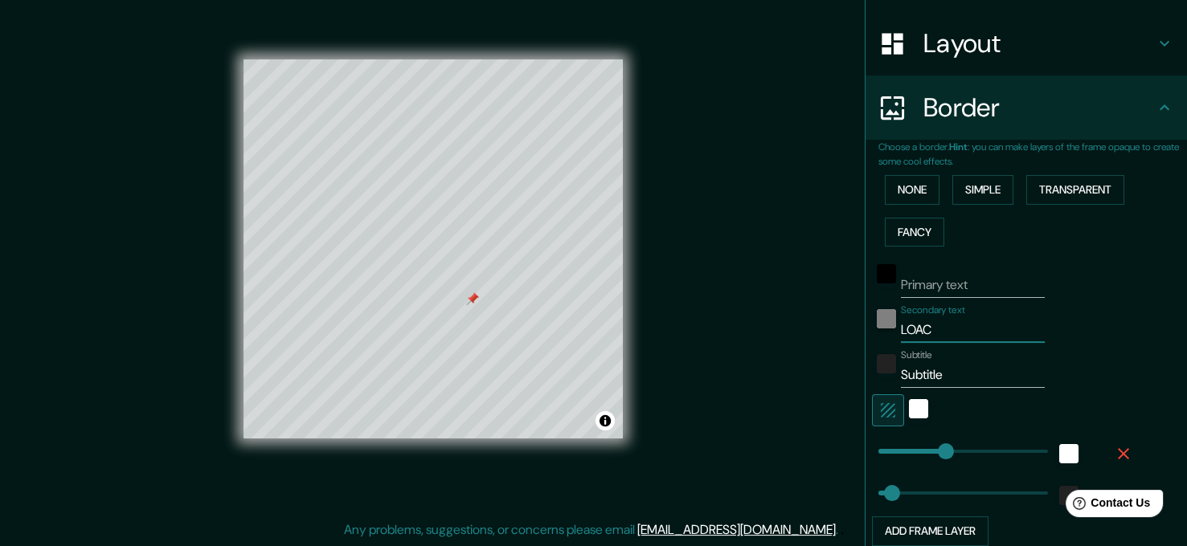
type input "38"
type input "LOACAL"
type input "189"
type input "38"
type input "LOACA"
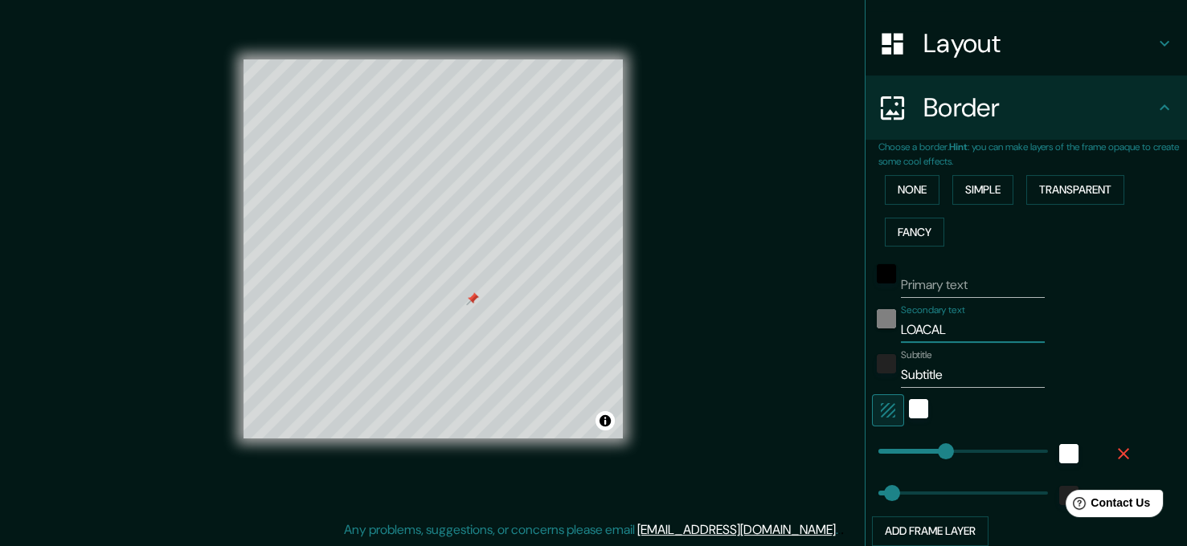
type input "189"
type input "38"
type input "LOAC"
type input "189"
type input "38"
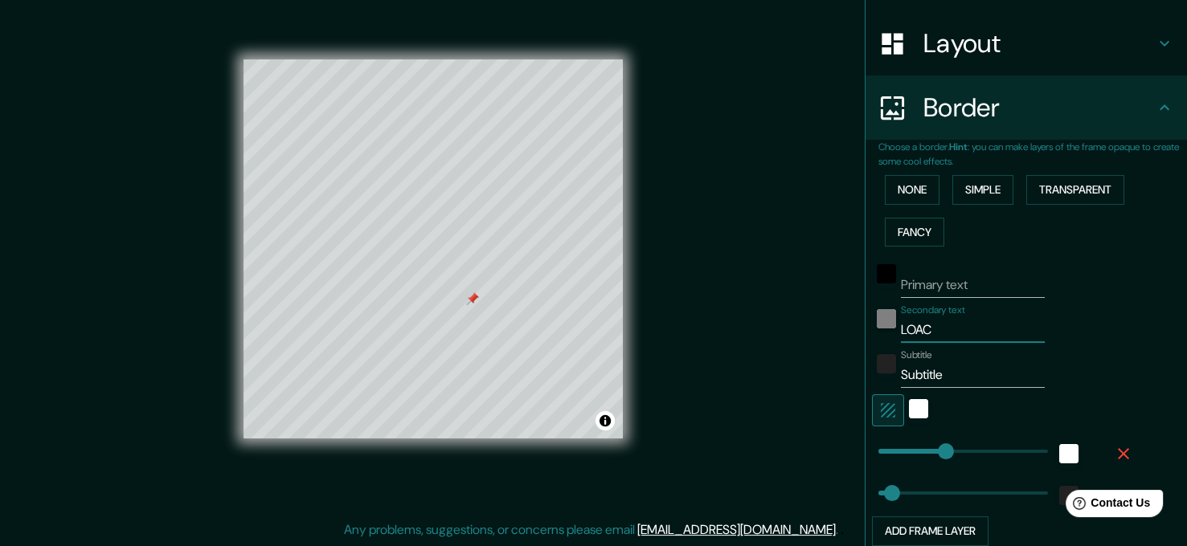
type input "LOA"
type input "189"
type input "38"
type input "LO"
type input "189"
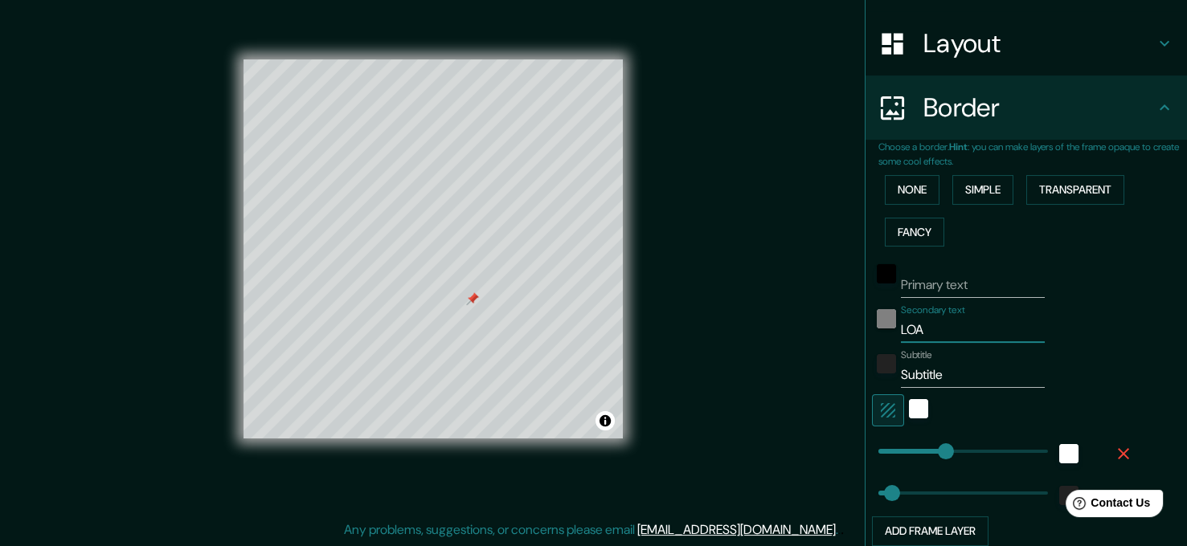
type input "38"
type input "LOC"
type input "189"
type input "38"
type input "LOCA"
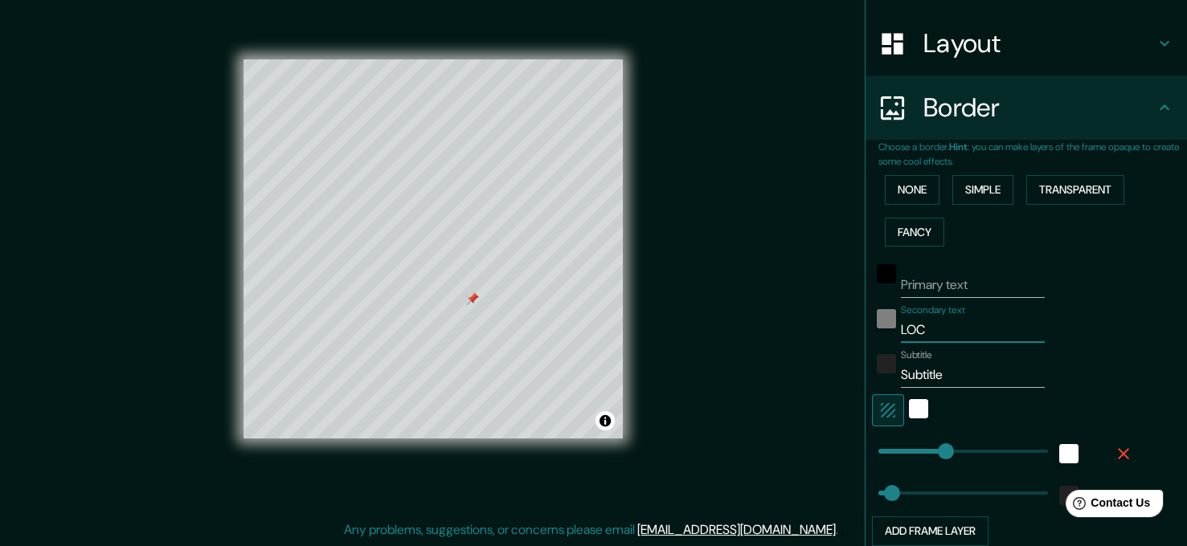
type input "189"
type input "38"
type input "LOCAL"
type input "189"
type input "38"
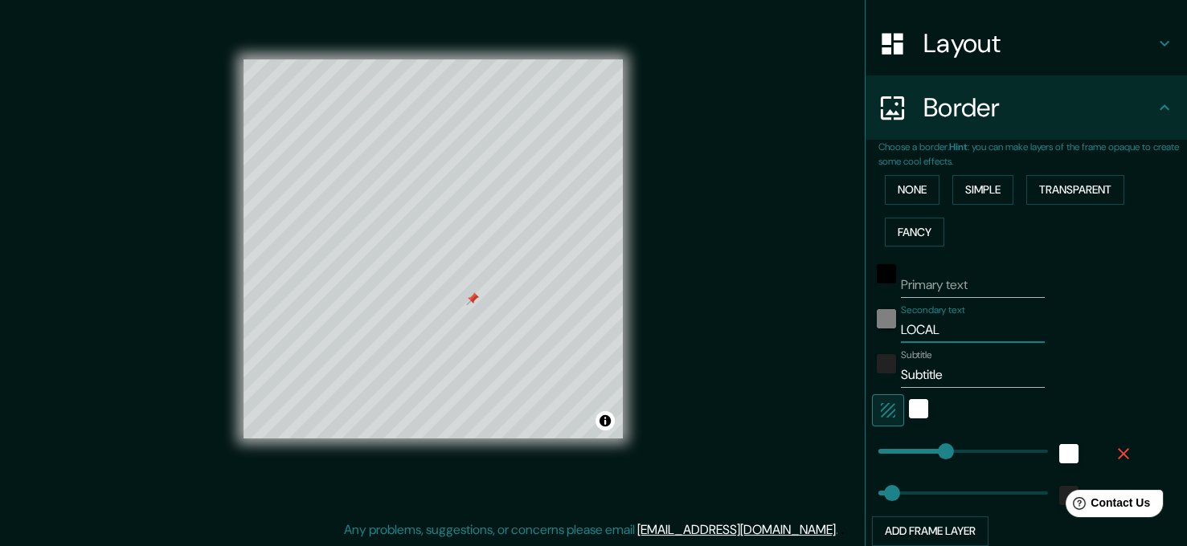
type input "LOCALI"
type input "189"
type input "38"
type input "LOCALIA"
type input "189"
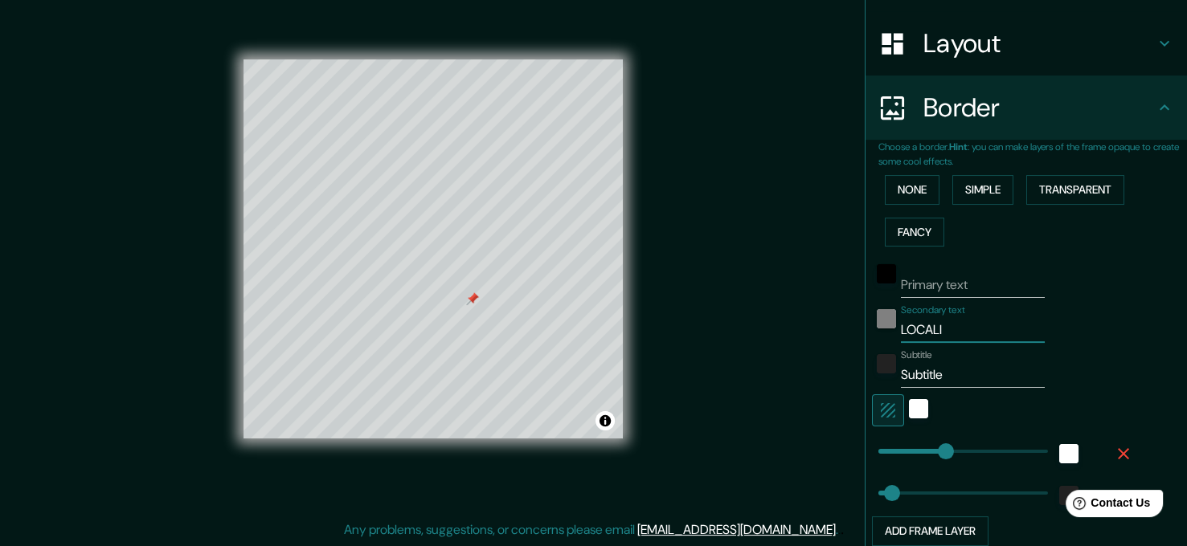
type input "38"
type input "LOCALI"
type input "189"
type input "38"
type input "LOCALIZ"
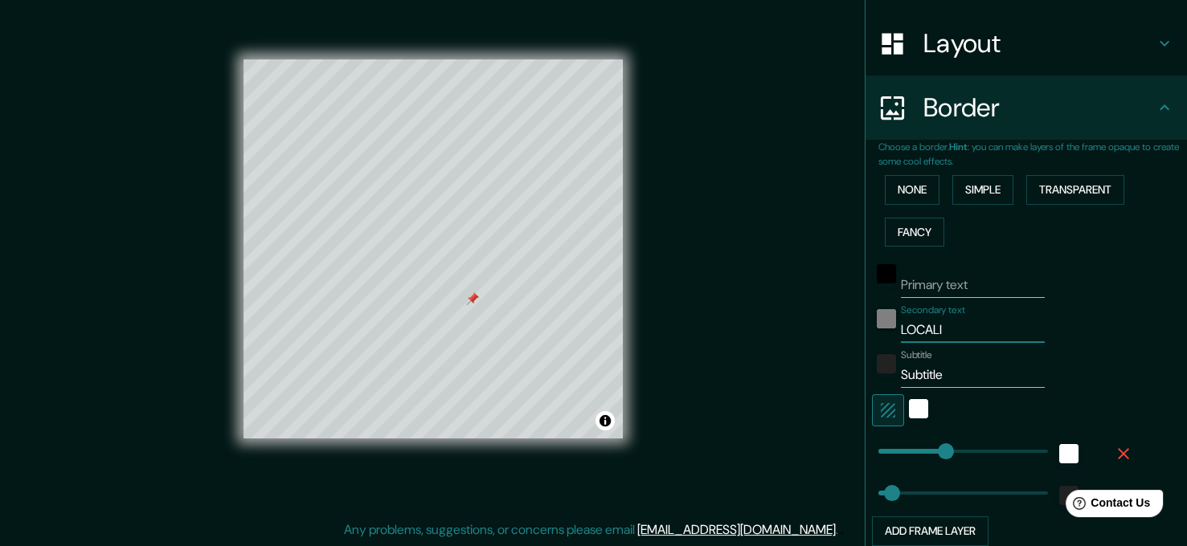
type input "189"
type input "38"
type input "LOCALIZA"
type input "189"
type input "38"
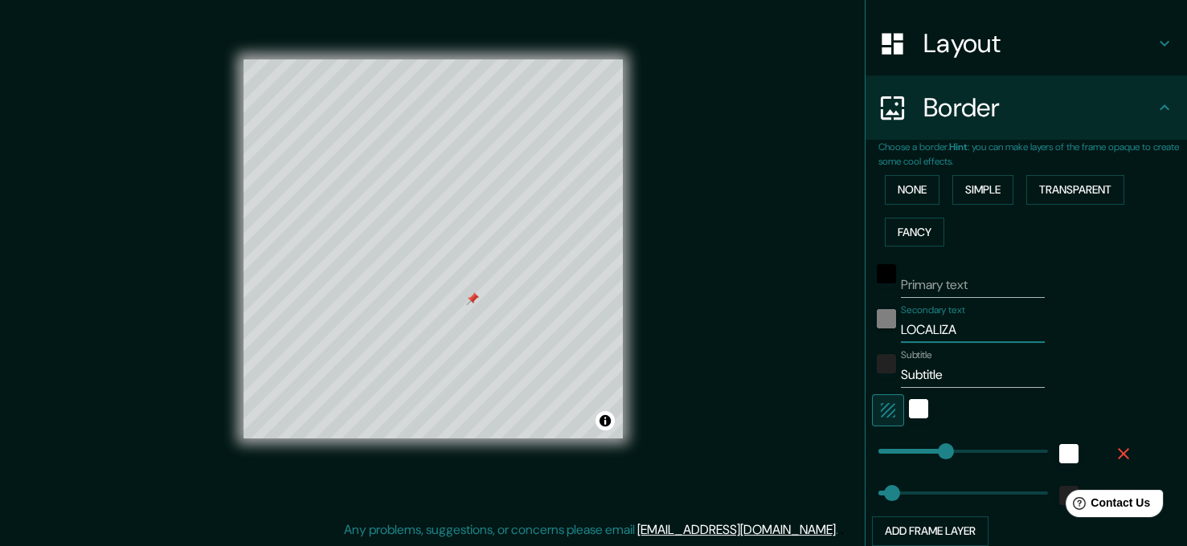
type input "LOCALIZAC"
type input "189"
type input "38"
type input "LOCALIZACI"
type input "189"
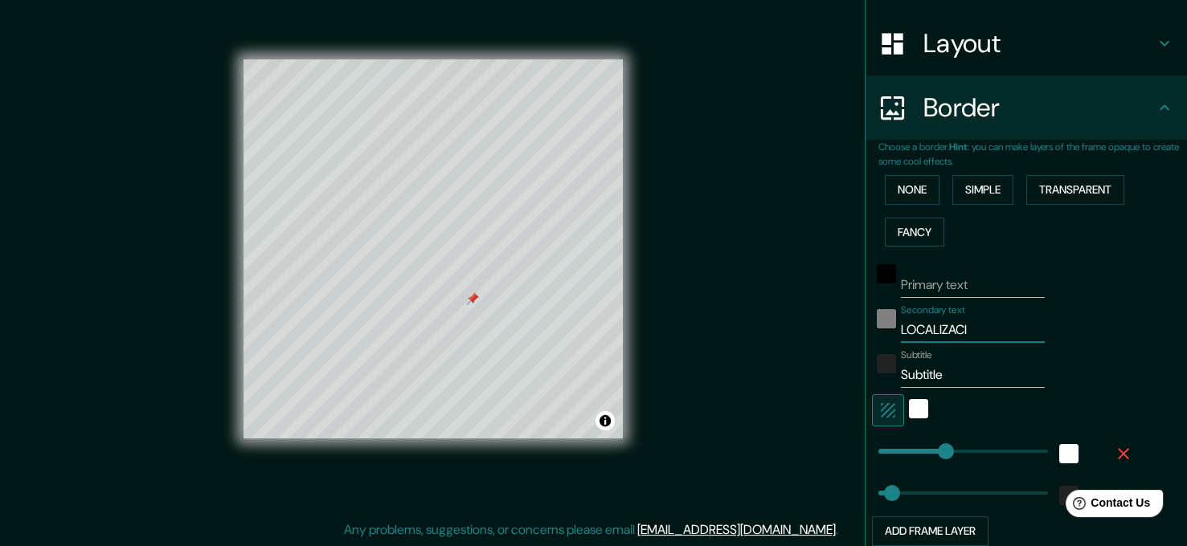
type input "38"
type input "LOCALIZACIÓ"
type input "189"
type input "38"
type input "LOCALIZACIÓN"
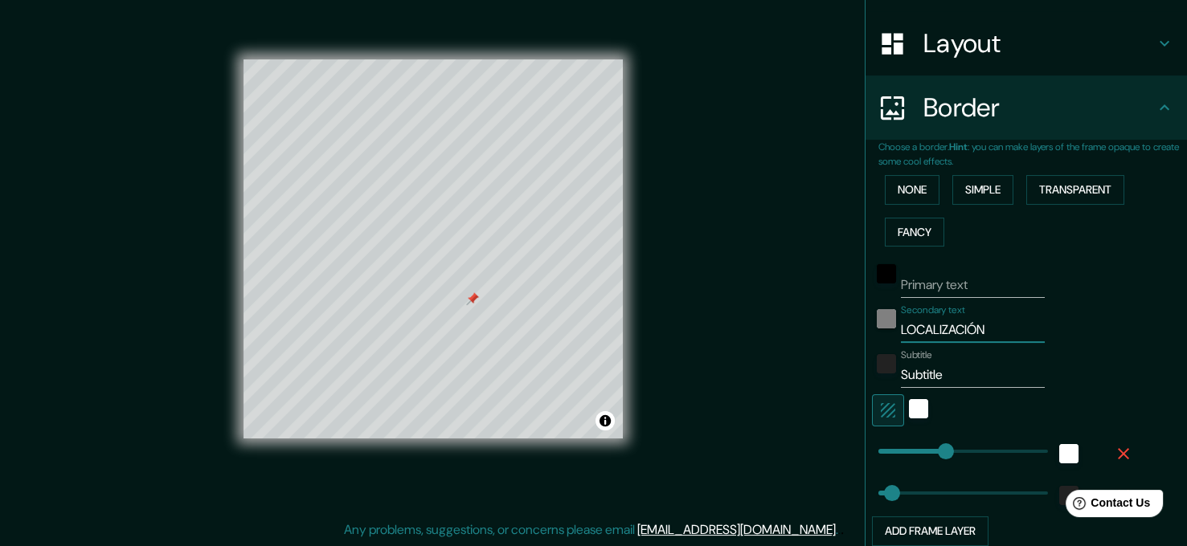
type input "189"
type input "38"
type input "LOCALIZACIÓN"
type input "189"
type input "38"
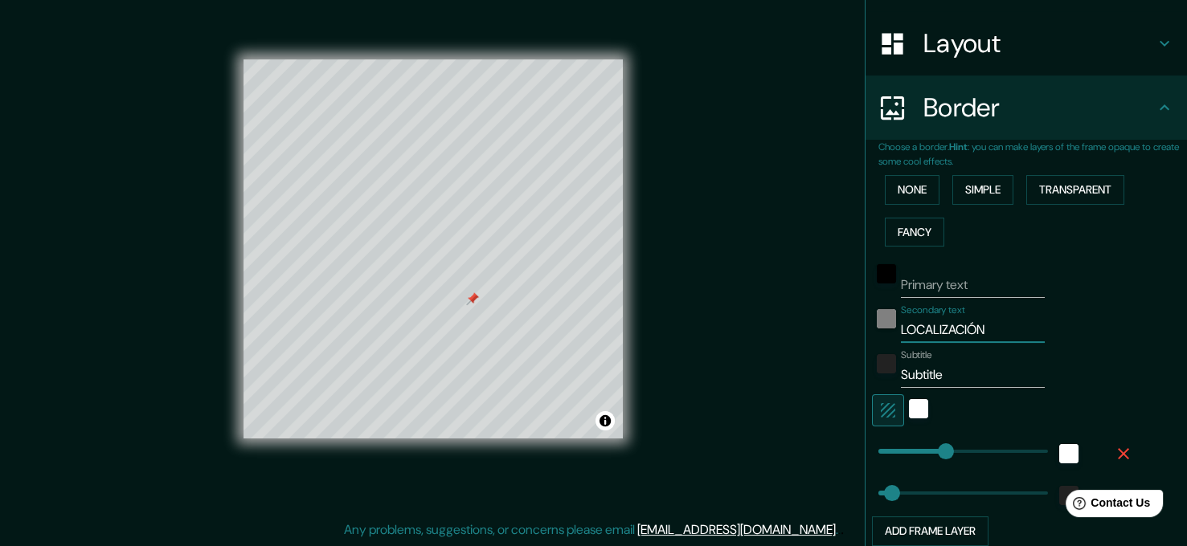
type input "LOCALIZACIÓN R"
type input "189"
type input "38"
type input "LOCALIZACIÓN RE"
type input "189"
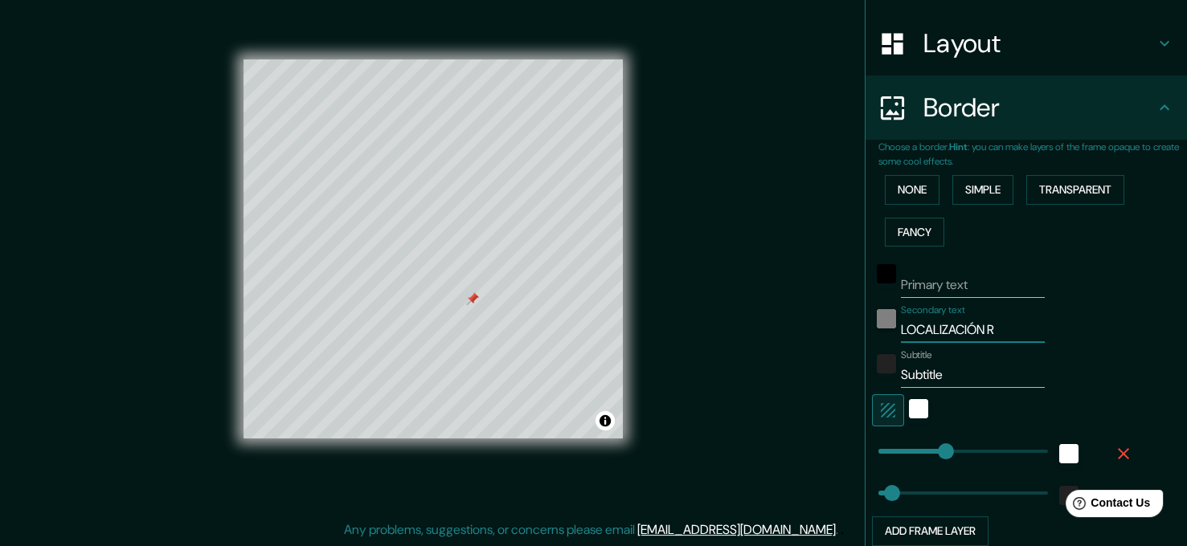
type input "38"
type input "LOCALIZACIÓN REG"
type input "189"
type input "38"
type input "LOCALIZACIÓN REGI"
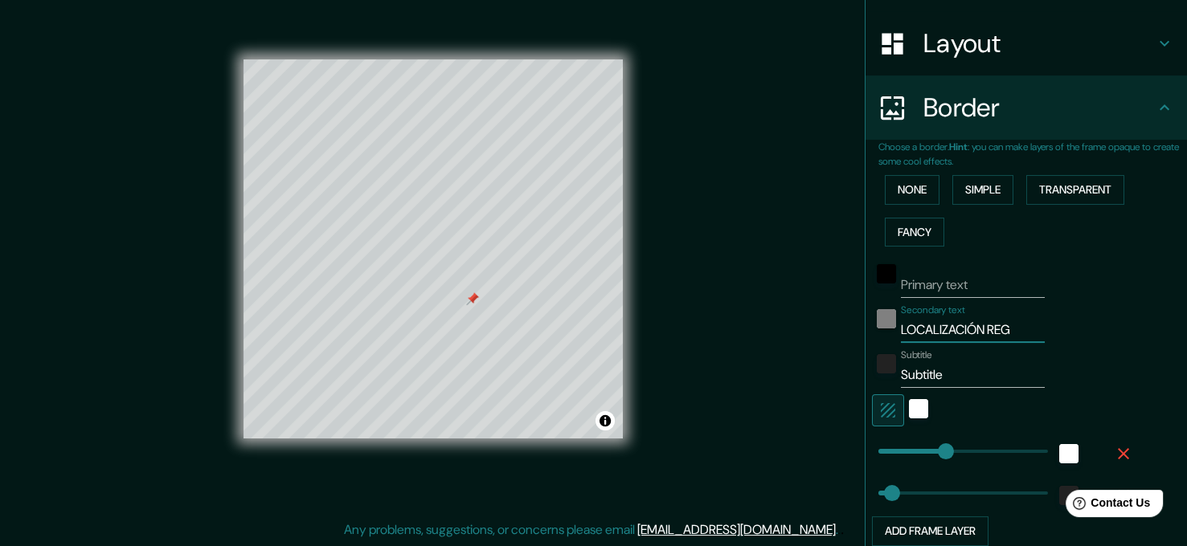
type input "189"
type input "38"
type input "LOCALIZACIÓN REGIO"
type input "189"
type input "38"
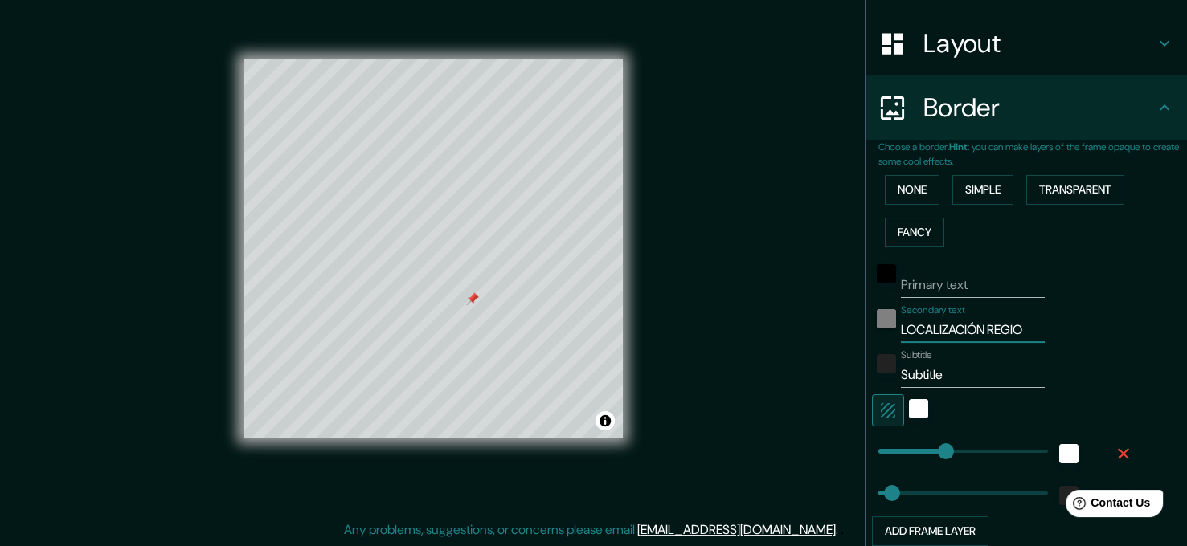
type input "LOCALIZACIÓN REGION"
type input "189"
type input "38"
type input "LOCALIZACIÓN REGIONA"
type input "189"
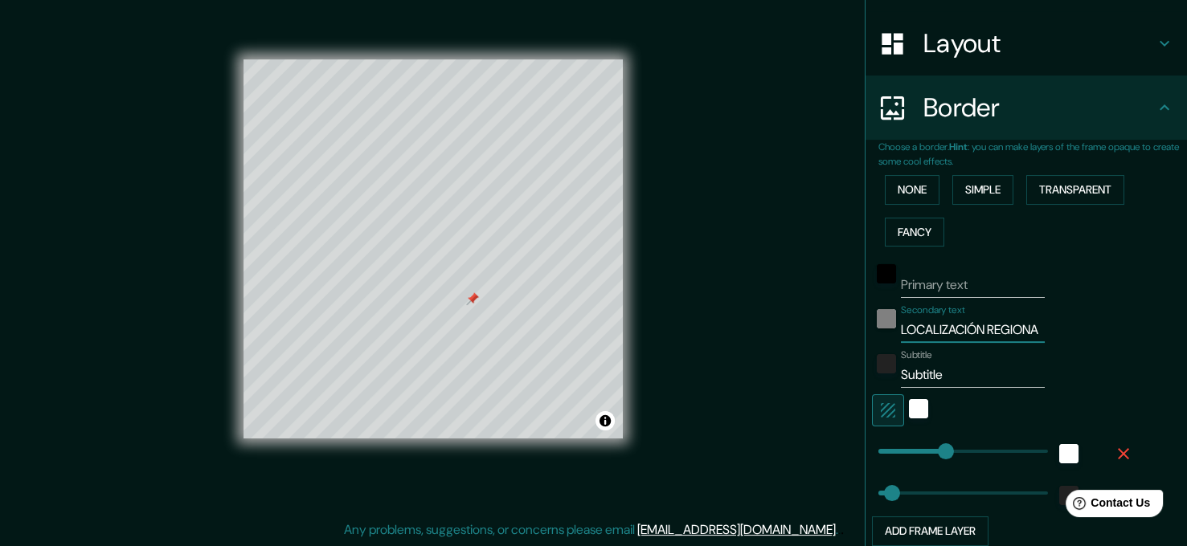
type input "38"
type input "LOCALIZACIÓN REGIONAL"
type input "189"
type input "38"
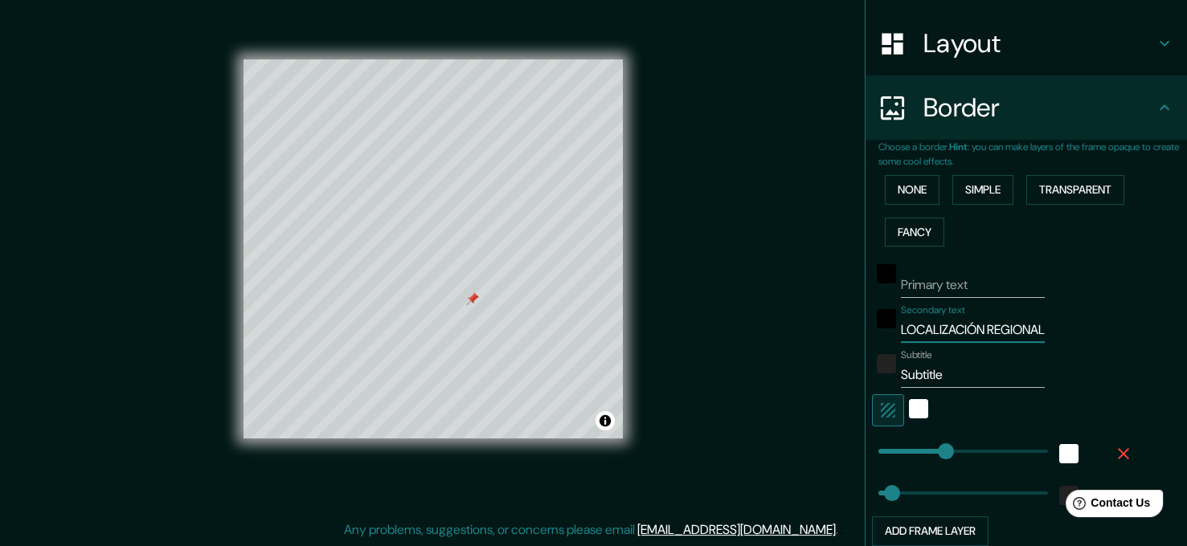
type input "LOCALIZACIÓN REGIONAL"
drag, startPoint x: 941, startPoint y: 370, endPoint x: 839, endPoint y: 374, distance: 102.1
click at [839, 374] on div "Mappin Location Pins Style Layout Border Choose a border. Hint : you can make l…" at bounding box center [593, 262] width 1187 height 569
type input "1"
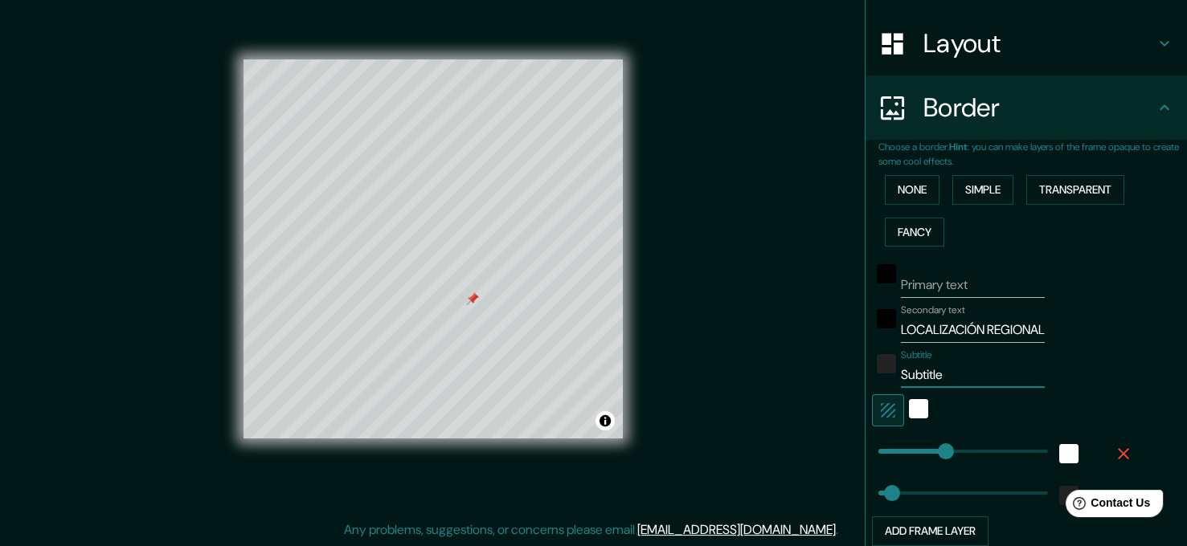
type input "189"
type input "38"
type input "1/"
type input "189"
type input "38"
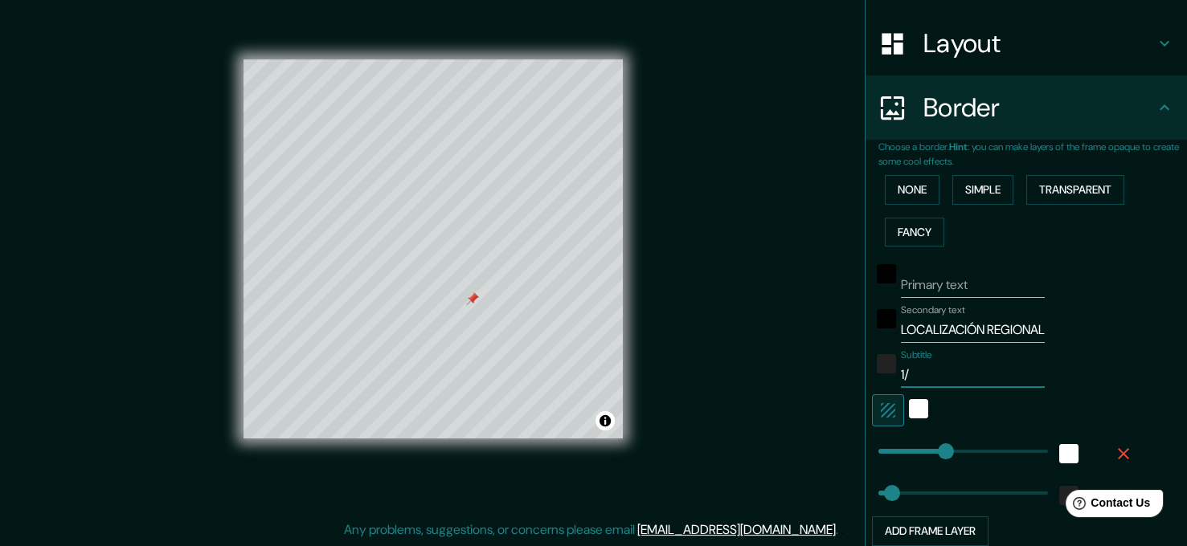
type input "1/5"
type input "189"
type input "38"
type input "1/50"
type input "189"
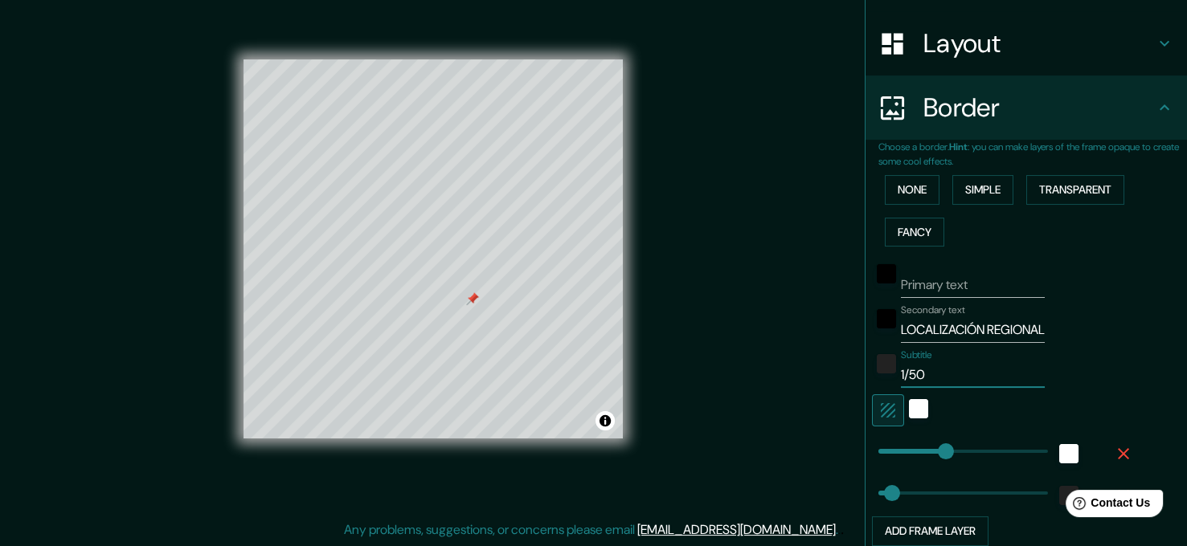
type input "38"
type input "1/500"
type input "189"
type input "38"
type input "1/5000"
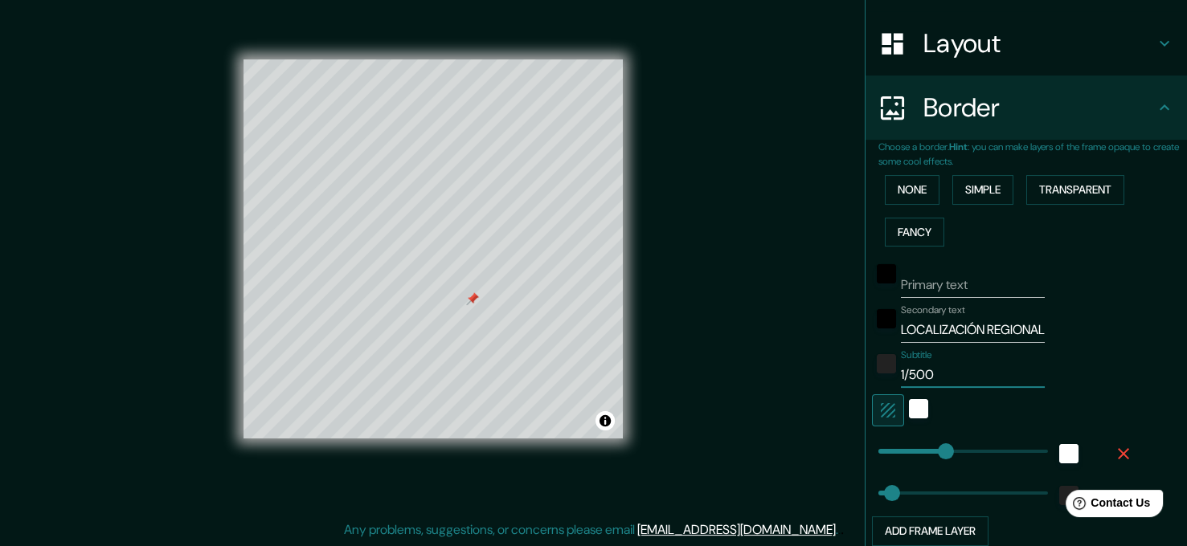
type input "189"
type input "38"
type input "1/500"
type input "189"
type input "38"
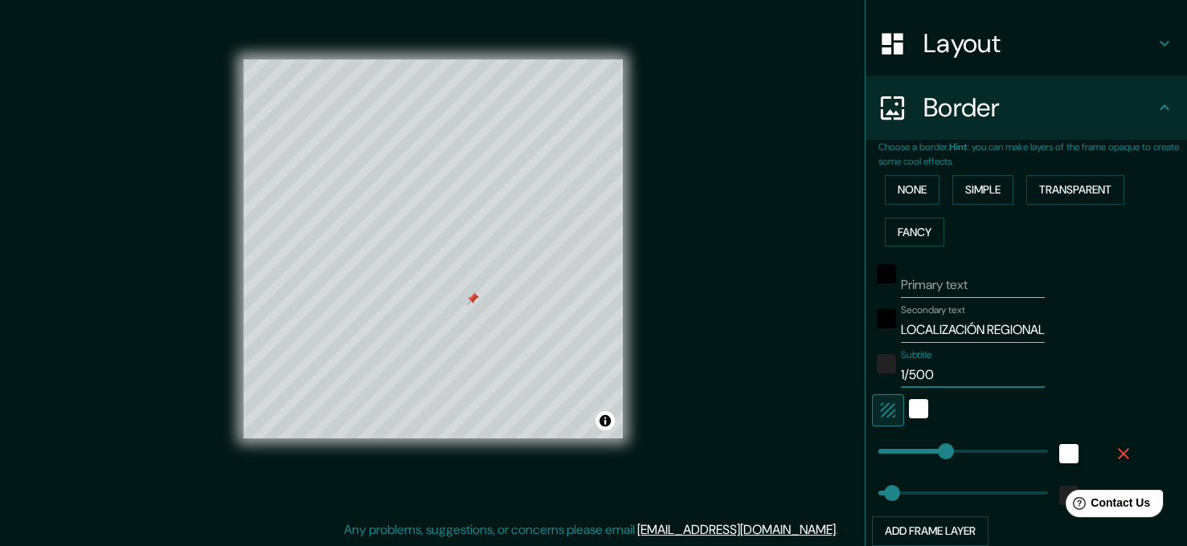
type input "1/50"
type input "189"
type input "38"
type input "1/5"
type input "189"
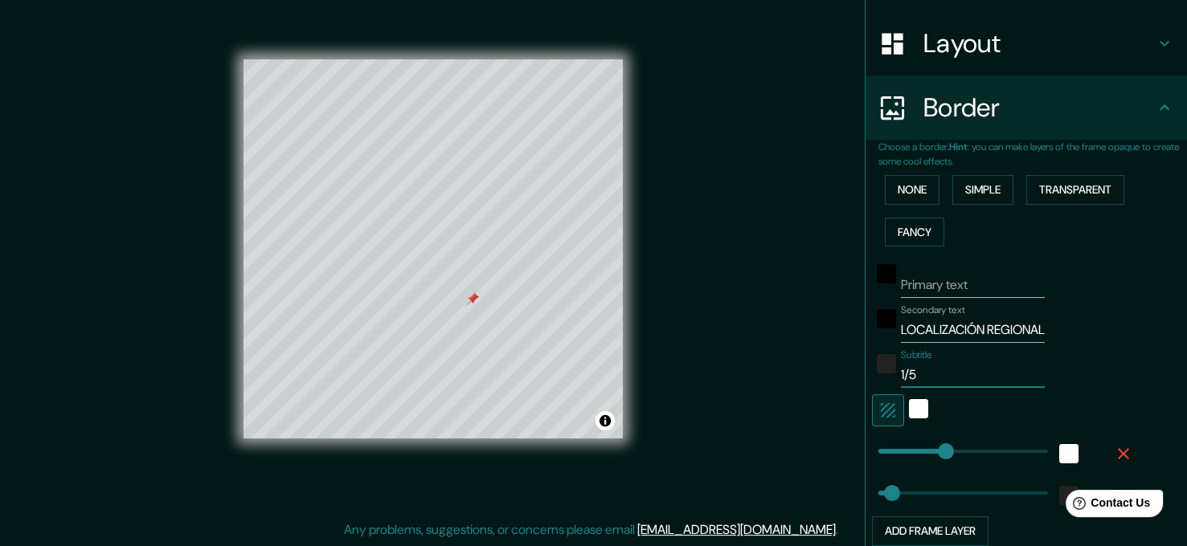
type input "38"
type input "1/"
type input "189"
type input "38"
type input "1"
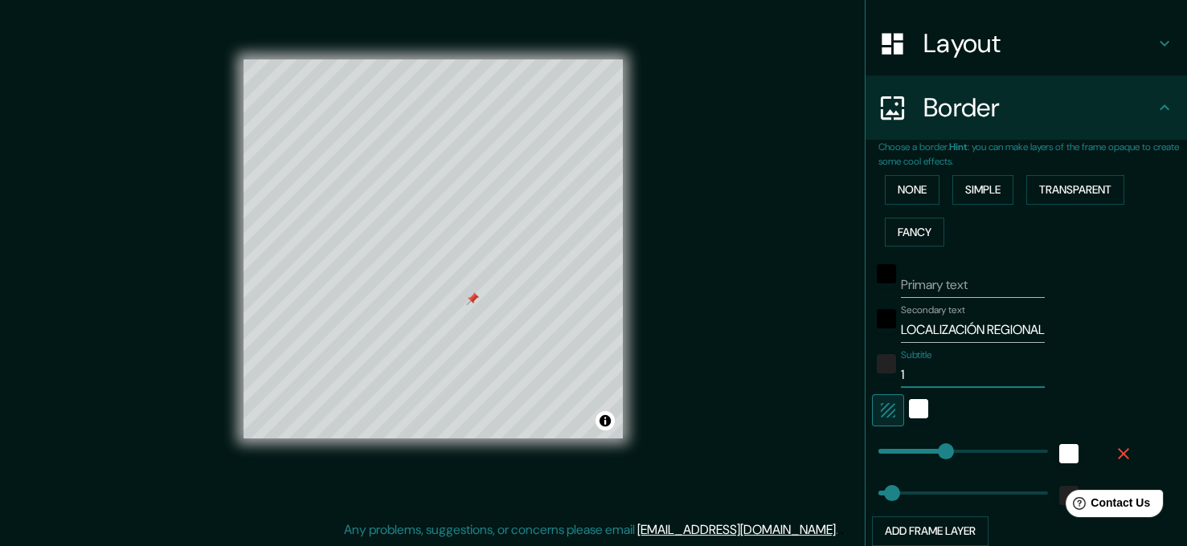
type input "189"
type input "38"
type input "1:"
type input "189"
type input "38"
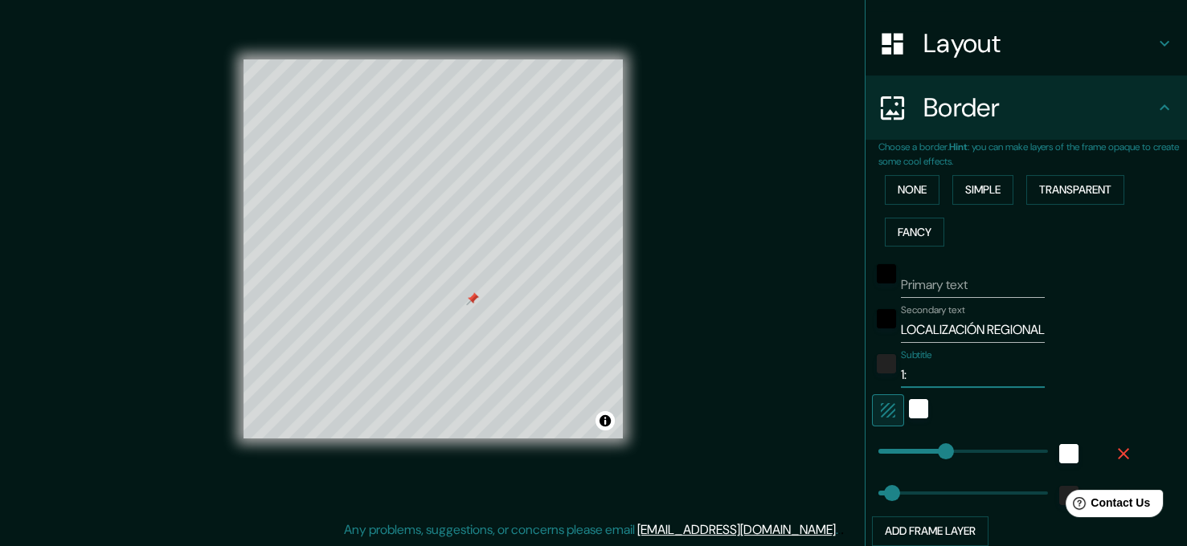
type input "1:5"
type input "189"
type input "38"
type input "1:50"
type input "189"
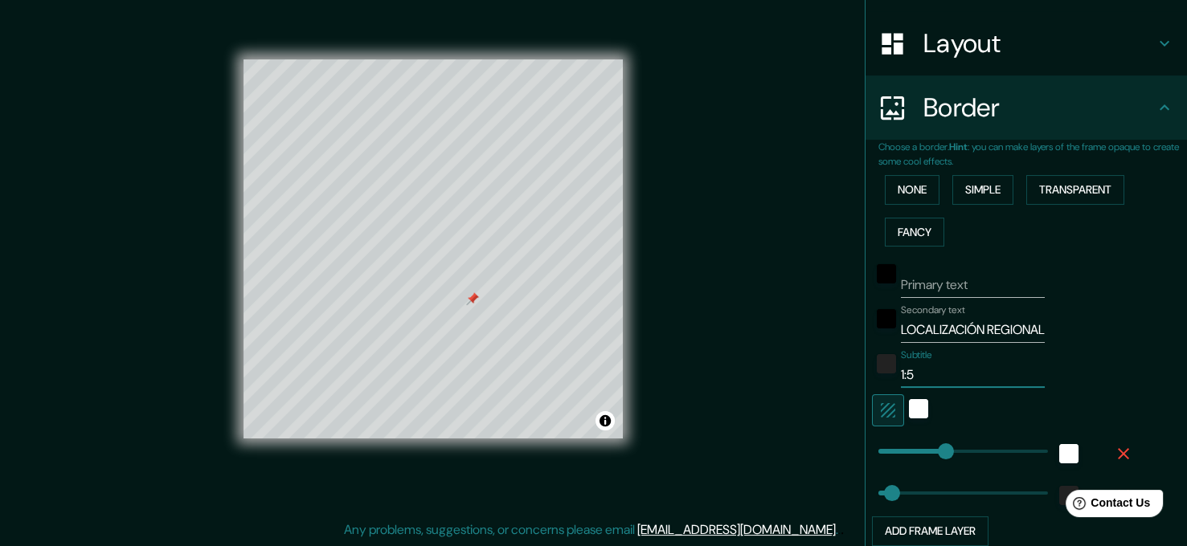
type input "38"
type input "1:500"
type input "189"
type input "38"
type input "1:5000"
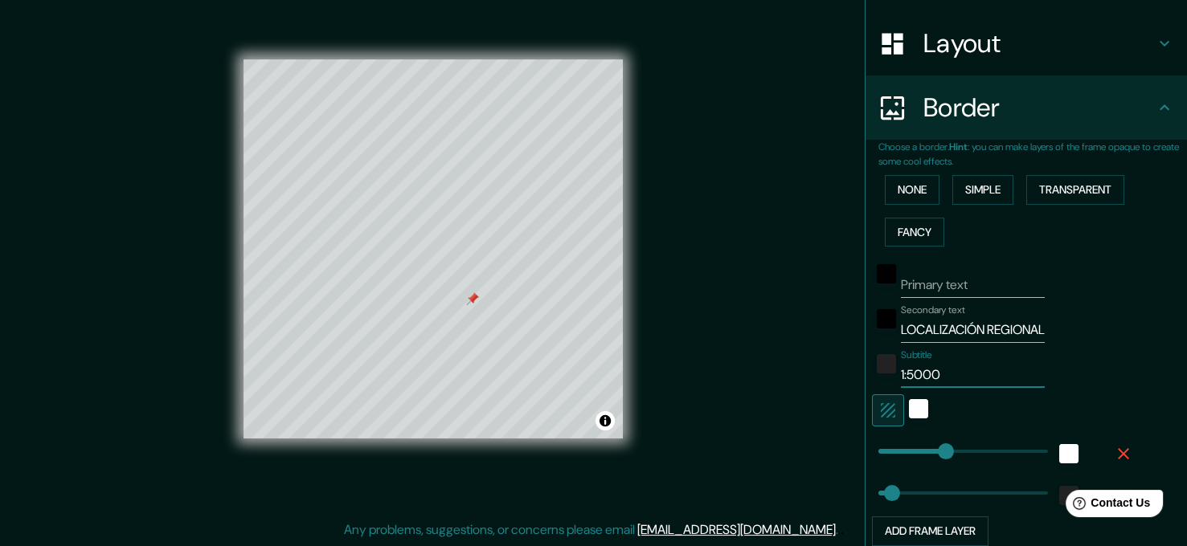
type input "189"
type input "38"
type input "189"
type input "1:5000"
type input "127"
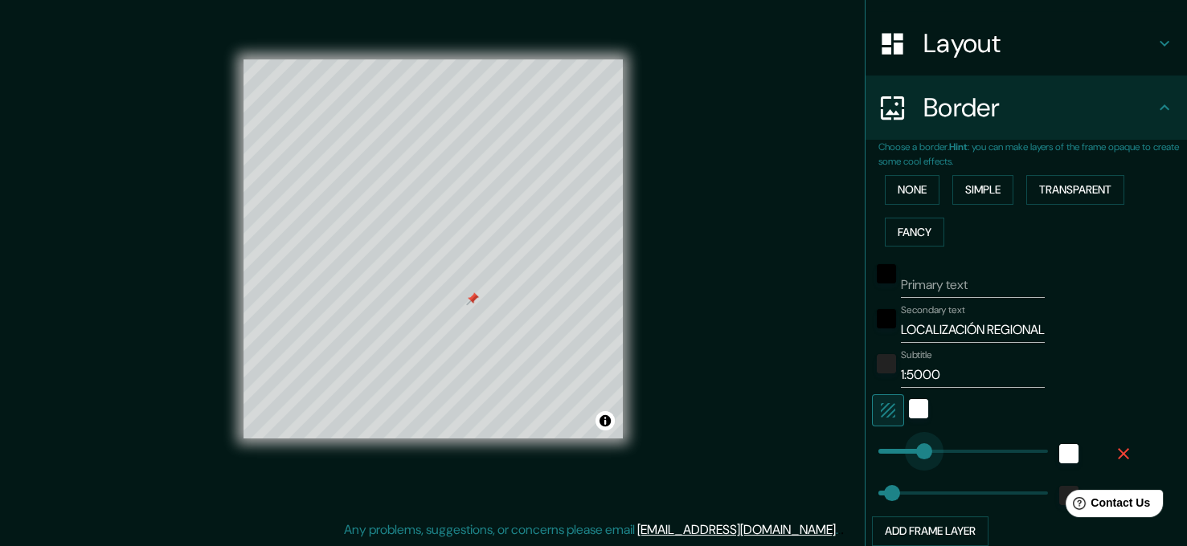
drag, startPoint x: 938, startPoint y: 455, endPoint x: 912, endPoint y: 456, distance: 25.7
type input "38"
type input "239"
drag, startPoint x: 912, startPoint y: 456, endPoint x: 952, endPoint y: 456, distance: 40.2
type input "38"
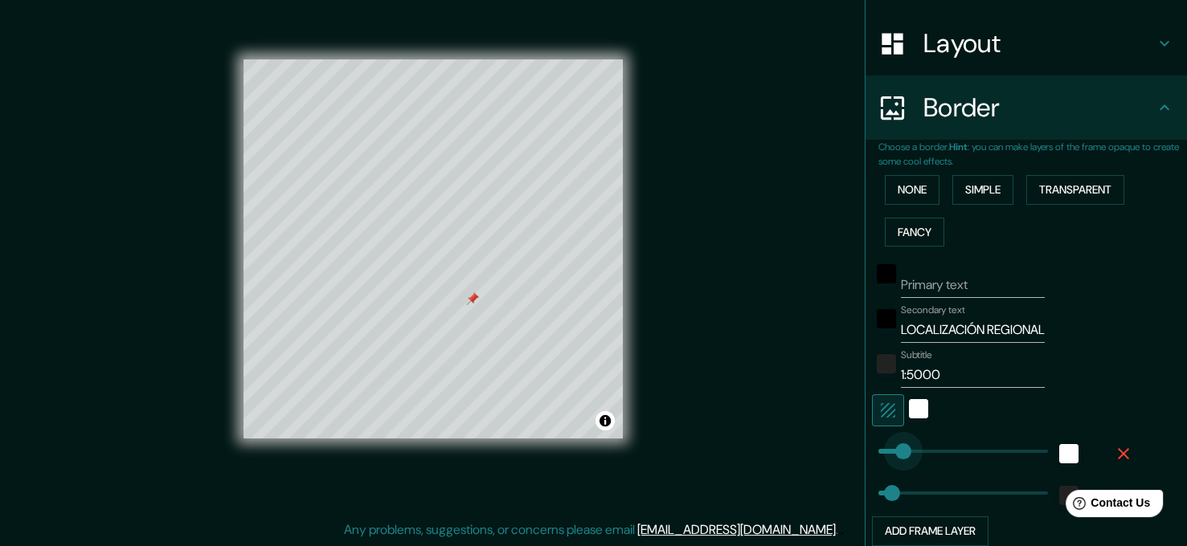
type input "62"
drag, startPoint x: 951, startPoint y: 454, endPoint x: 889, endPoint y: 459, distance: 62.8
type input "38"
type input "62"
type input "89"
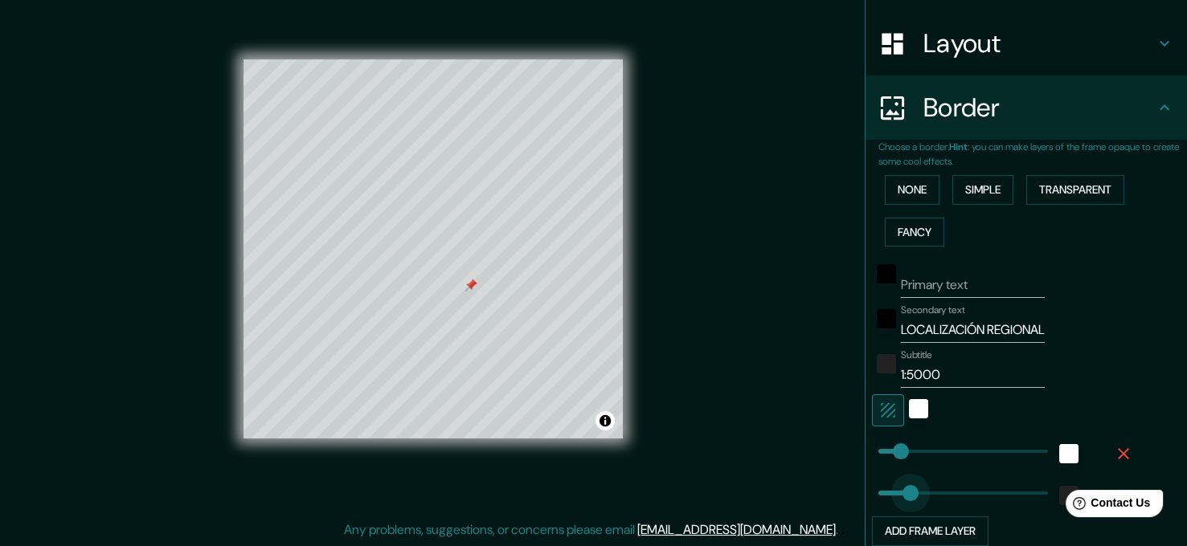
drag, startPoint x: 880, startPoint y: 488, endPoint x: 898, endPoint y: 488, distance: 18.5
type input "62"
type input "30"
drag, startPoint x: 892, startPoint y: 489, endPoint x: 877, endPoint y: 492, distance: 14.7
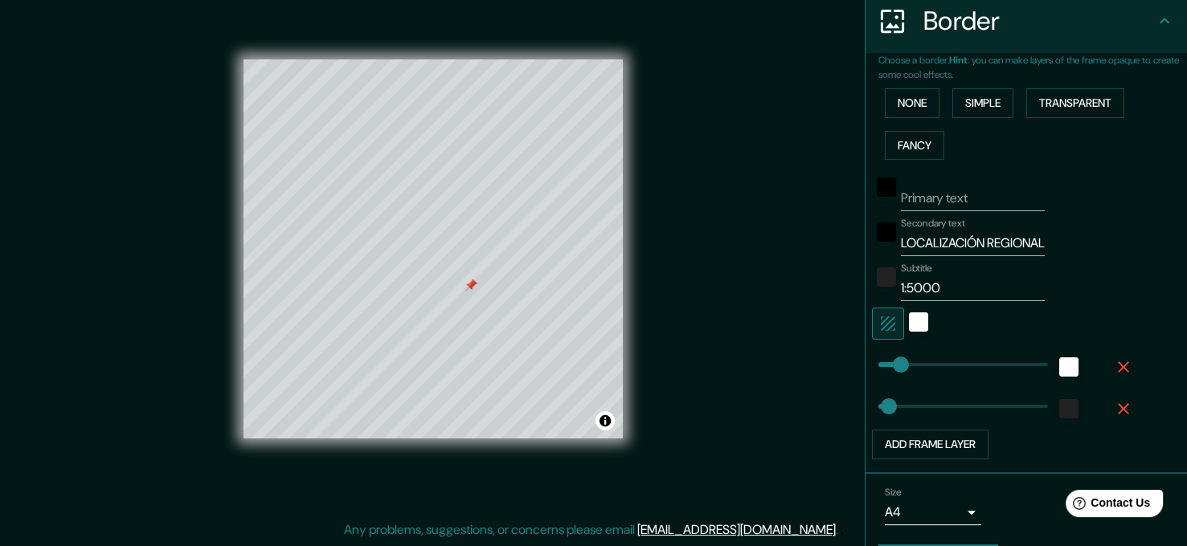
scroll to position [366, 0]
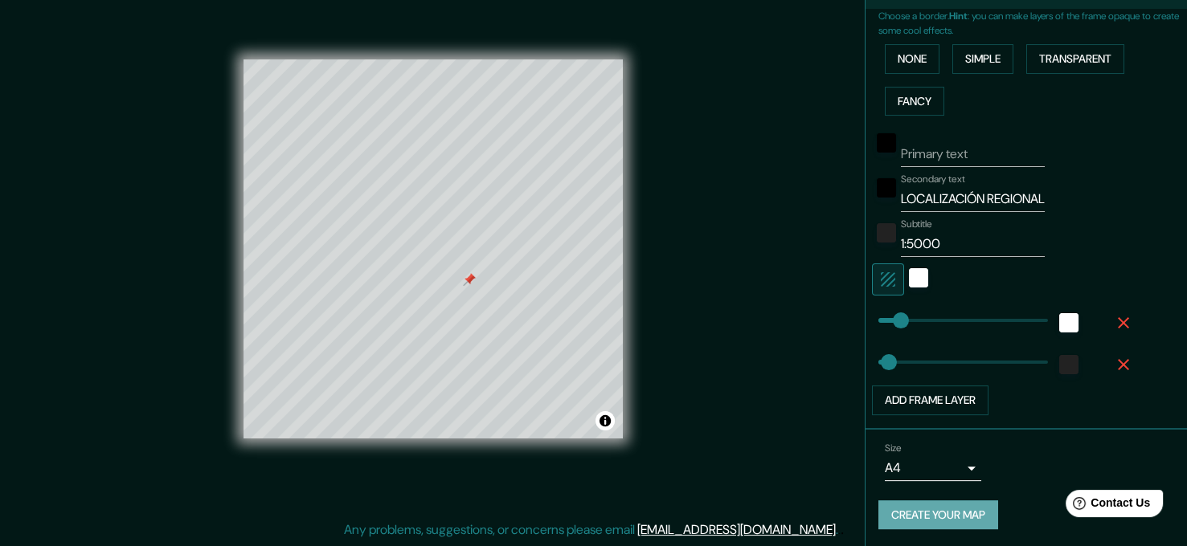
click at [933, 516] on button "Create your map" at bounding box center [938, 515] width 120 height 30
click at [949, 514] on button "Create your map" at bounding box center [938, 515] width 120 height 30
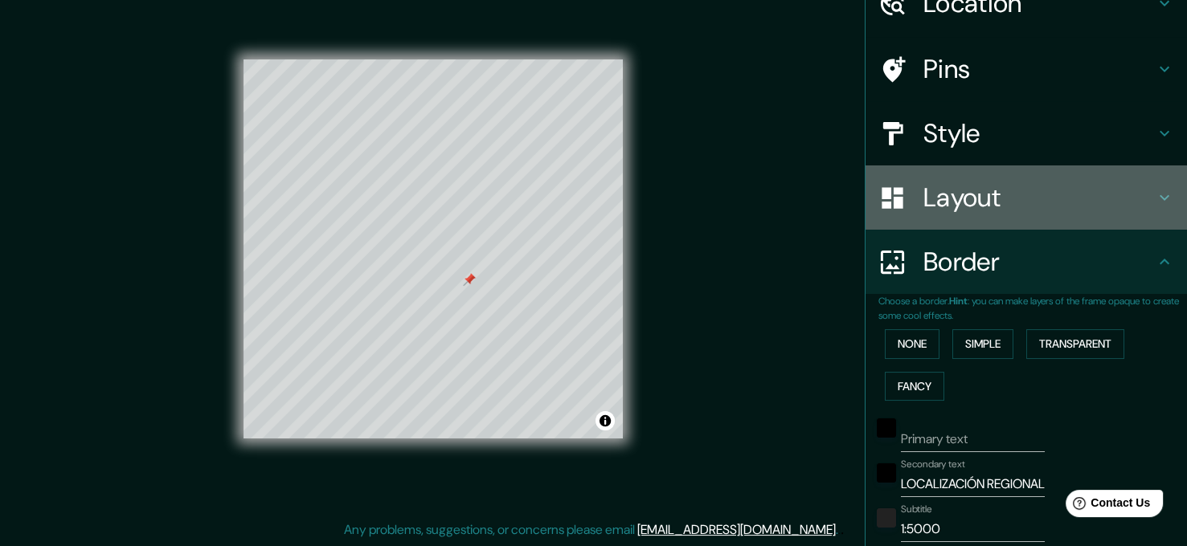
click at [1003, 211] on h4 "Layout" at bounding box center [1038, 198] width 231 height 32
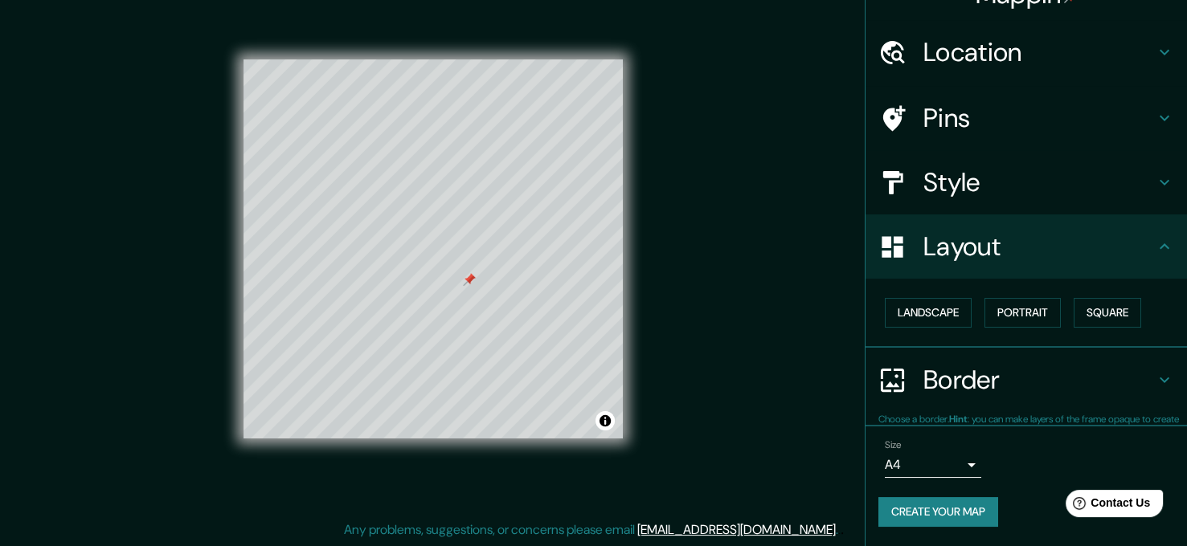
scroll to position [30, 0]
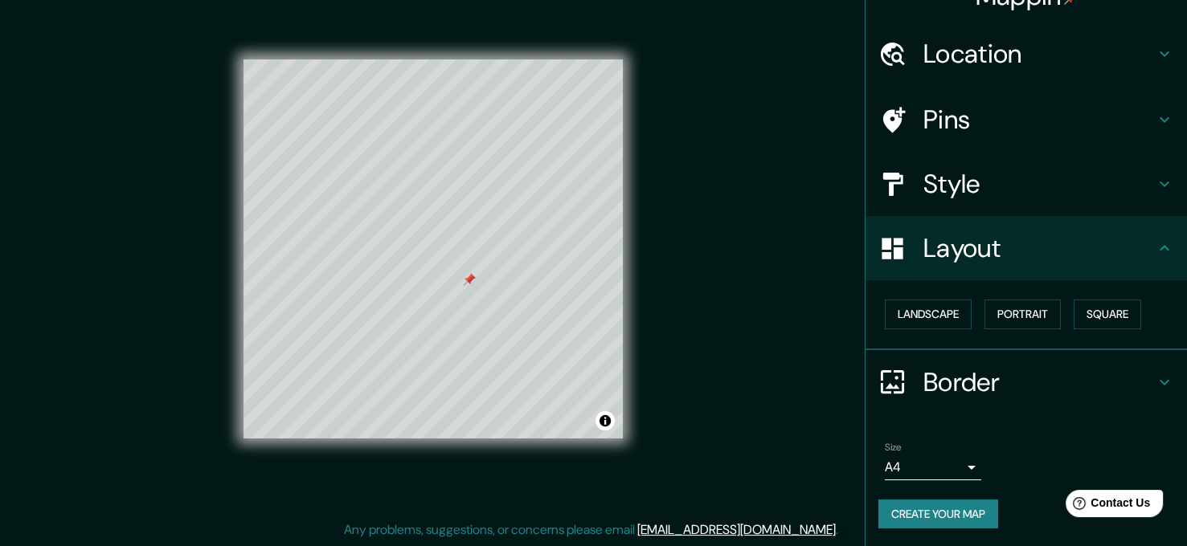
click at [1001, 229] on div "Layout" at bounding box center [1025, 248] width 321 height 64
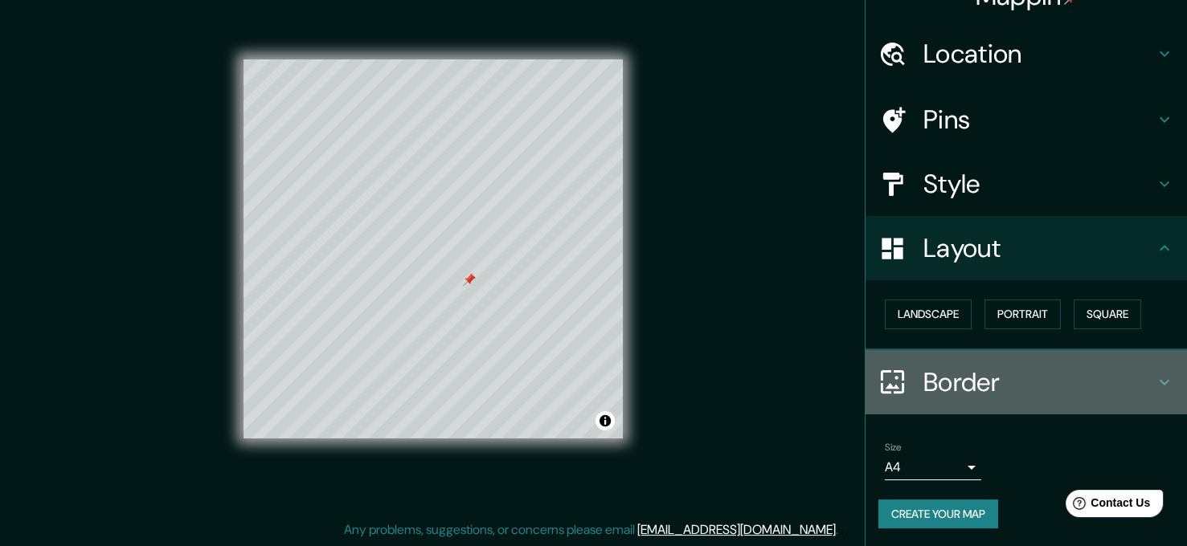
click at [957, 384] on h4 "Border" at bounding box center [1038, 382] width 231 height 32
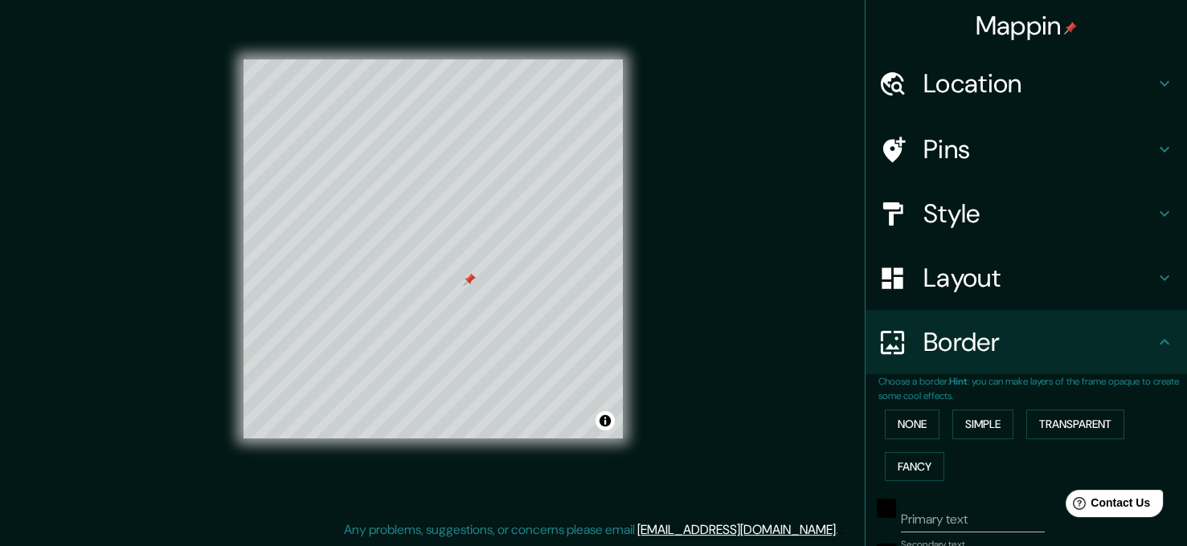
scroll to position [0, 0]
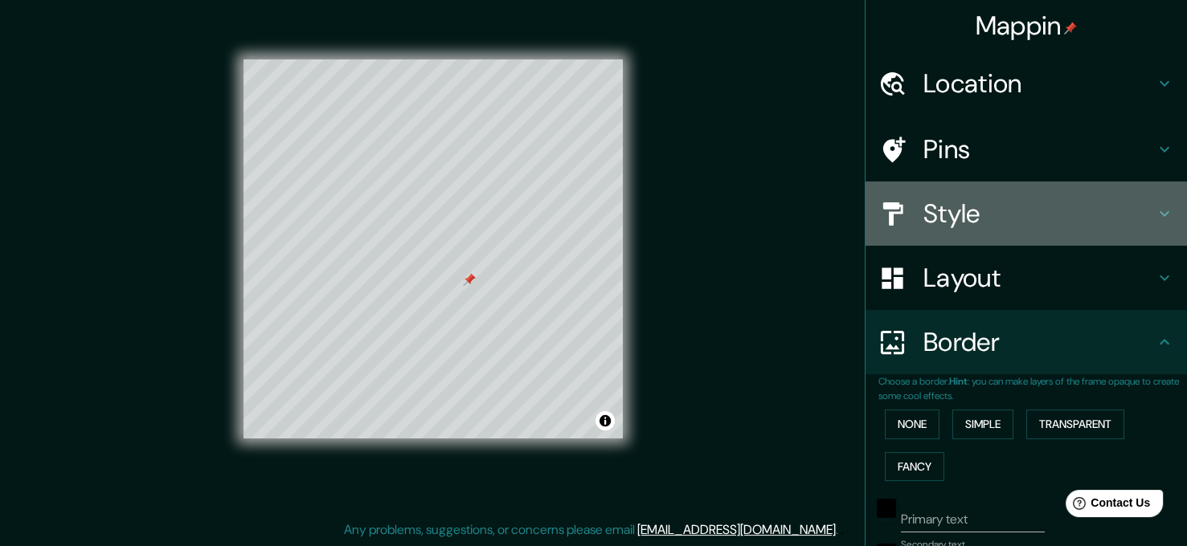
click at [954, 216] on h4 "Style" at bounding box center [1038, 214] width 231 height 32
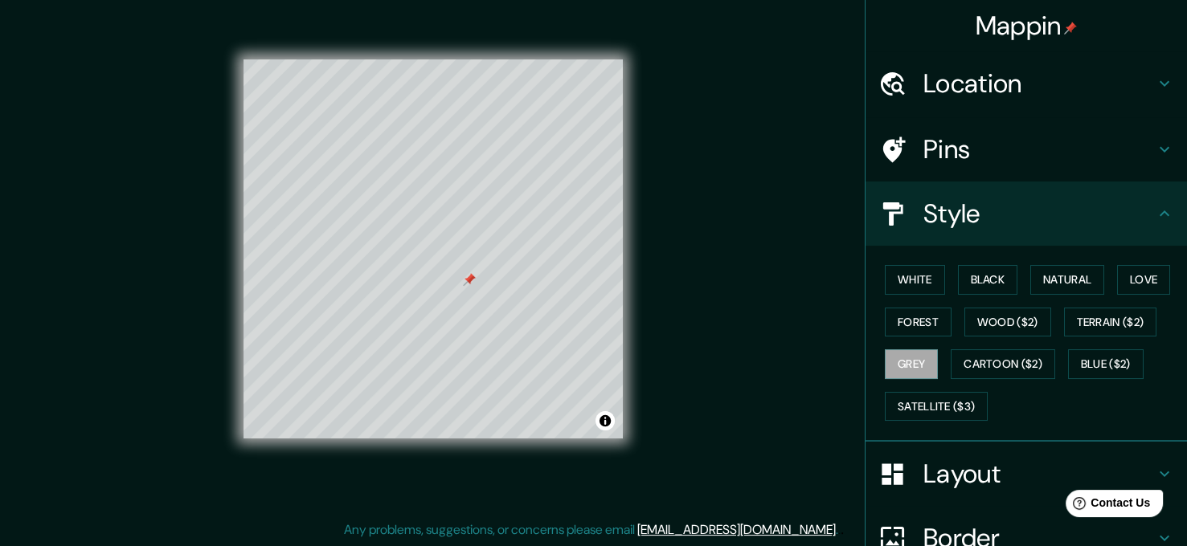
click at [969, 157] on h4 "Pins" at bounding box center [1038, 149] width 231 height 32
type input "62"
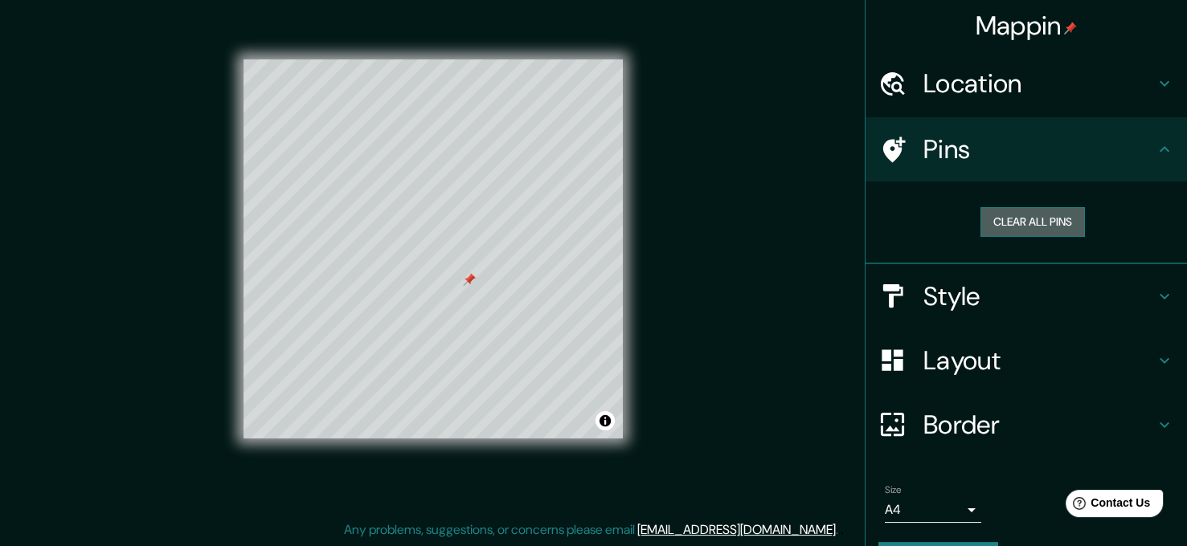
click at [1003, 223] on button "Clear all pins" at bounding box center [1032, 222] width 104 height 30
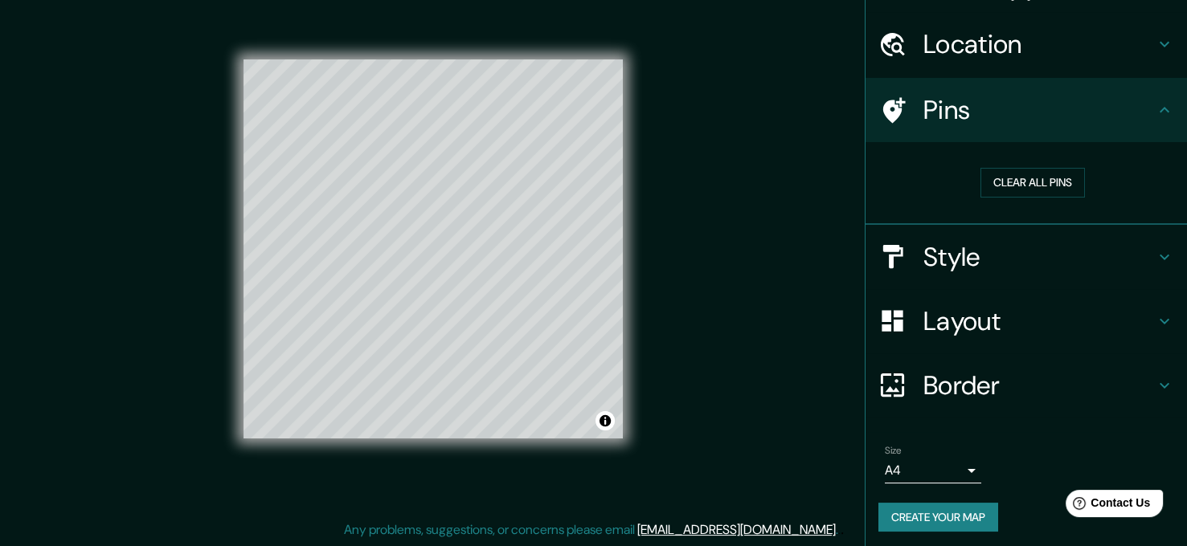
scroll to position [43, 0]
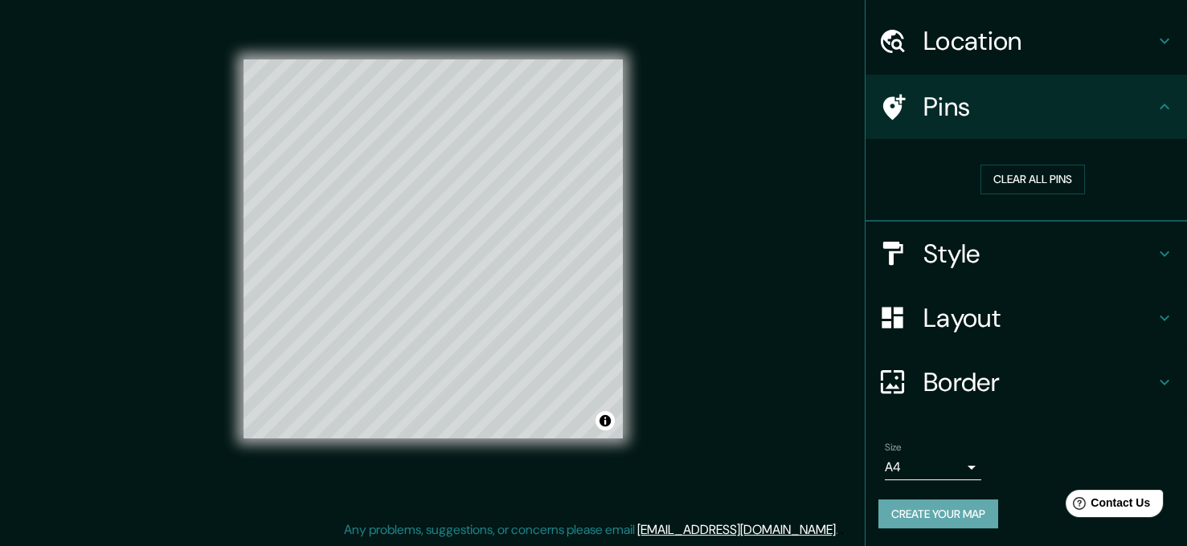
click at [923, 514] on button "Create your map" at bounding box center [938, 515] width 120 height 30
click at [726, 256] on div "Mappin Location Pins Clear all pins Style Layout Border Choose a border. Hint :…" at bounding box center [593, 262] width 1187 height 569
